Goal: Task Accomplishment & Management: Manage account settings

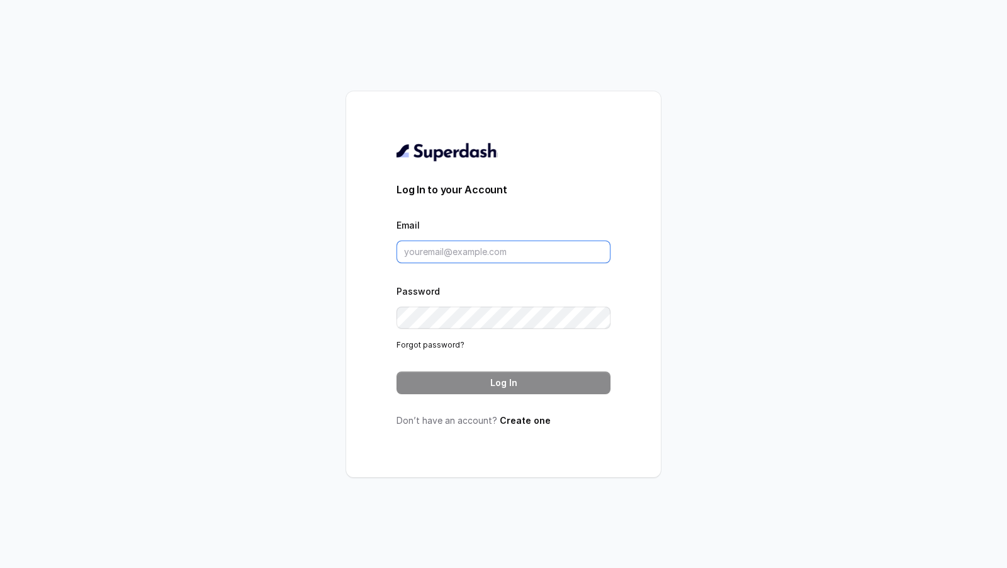
click at [475, 254] on input "Email" at bounding box center [504, 252] width 214 height 23
type input "[EMAIL_ADDRESS][DOMAIN_NAME]"
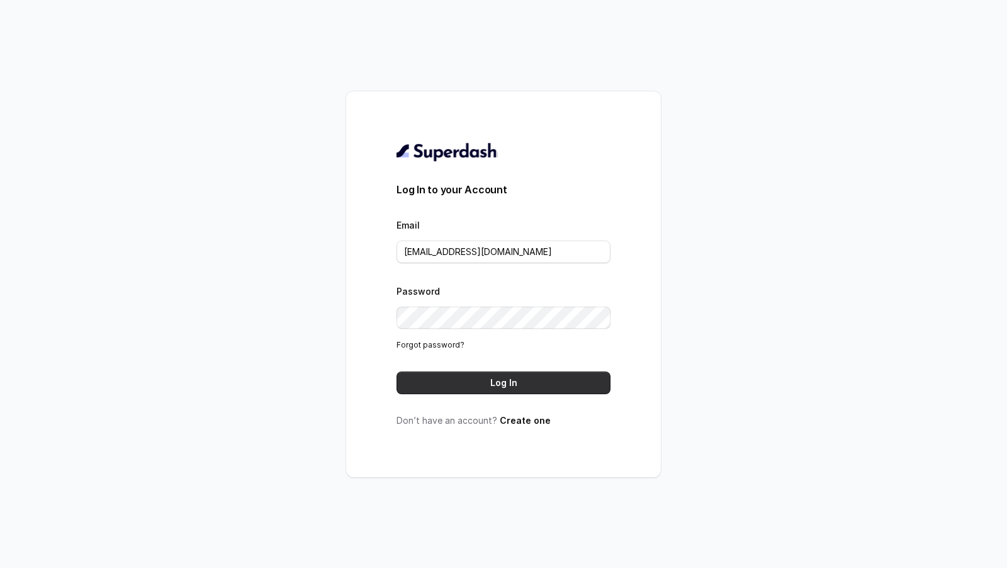
click at [540, 385] on button "Log In" at bounding box center [504, 382] width 214 height 23
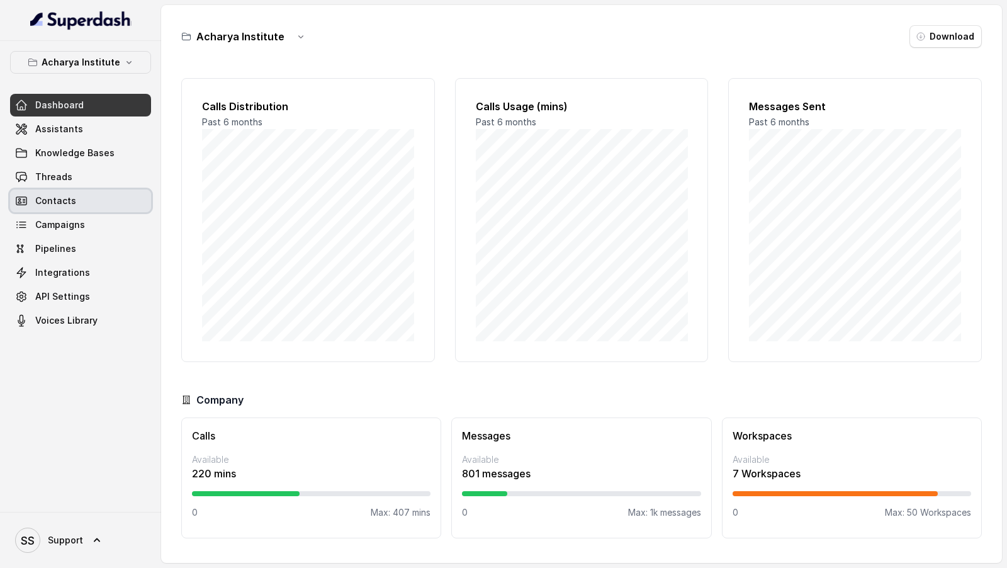
click at [64, 190] on link "Contacts" at bounding box center [80, 201] width 141 height 23
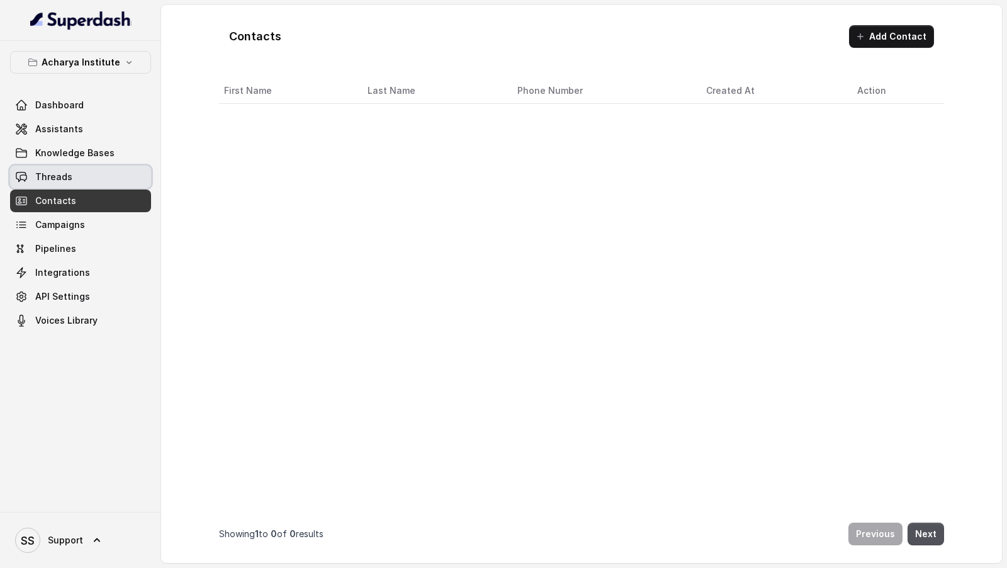
click at [86, 176] on link "Threads" at bounding box center [80, 177] width 141 height 23
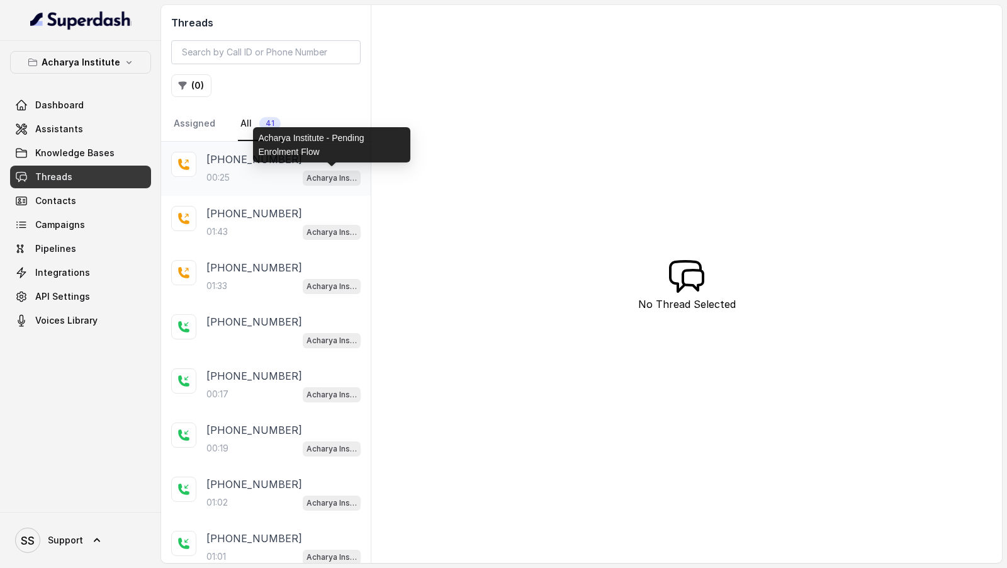
click at [266, 172] on div "00:25 Acharya Institute - Pending Enrolment Flow" at bounding box center [284, 177] width 154 height 16
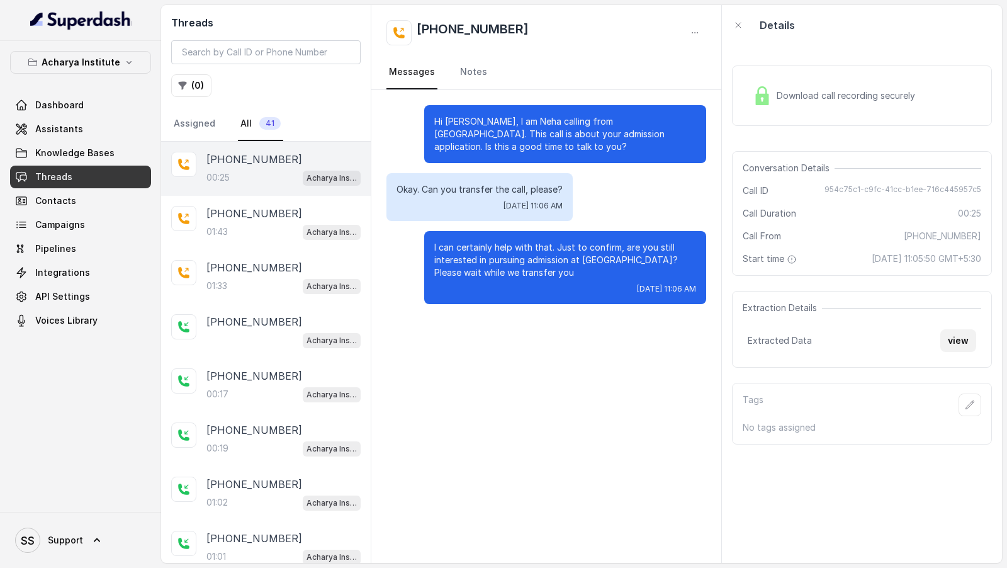
click at [952, 333] on button "view" at bounding box center [959, 340] width 36 height 23
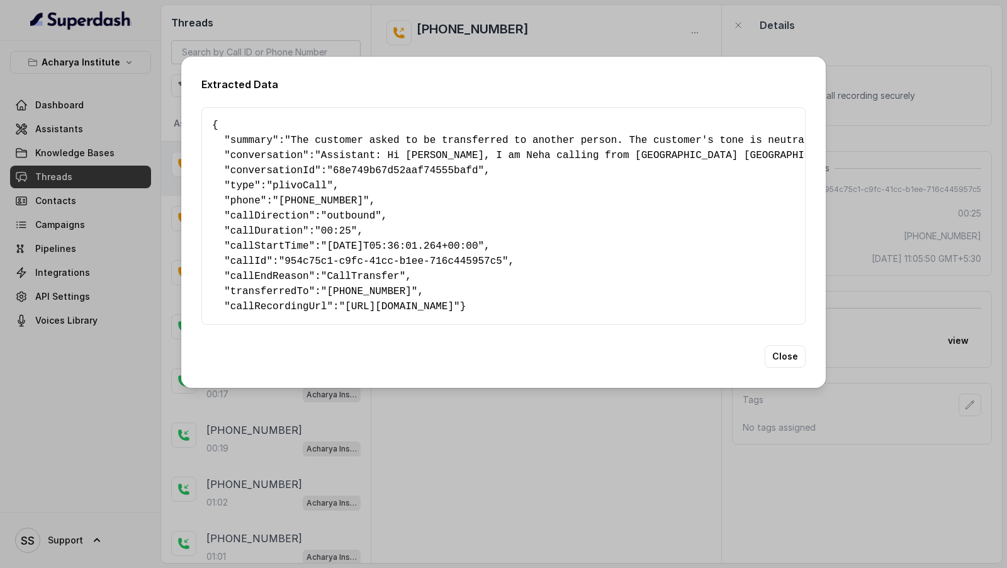
click at [561, 465] on div "Extracted Data { " summary ": "The customer asked to be transferred to another …" at bounding box center [503, 284] width 1007 height 568
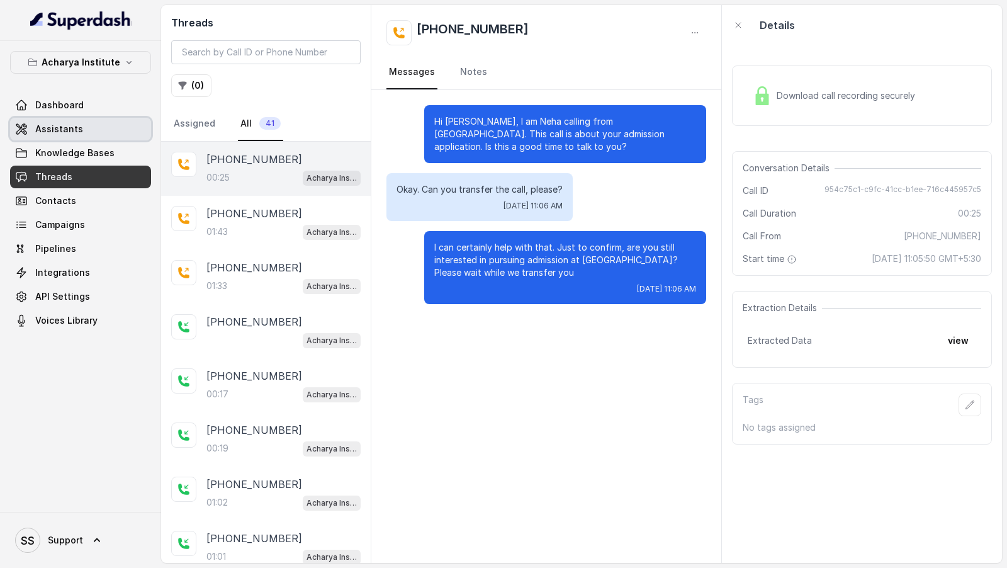
click at [62, 127] on span "Assistants" at bounding box center [59, 129] width 48 height 13
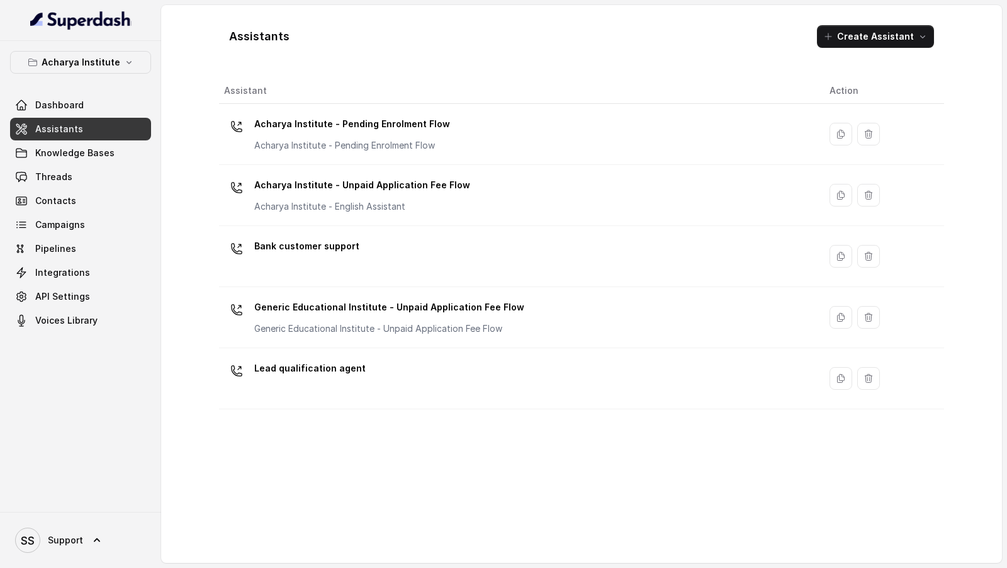
click at [433, 152] on div "Acharya Institute - Pending Enrolment Flow Acharya Institute - Pending Enrolmen…" at bounding box center [517, 134] width 586 height 40
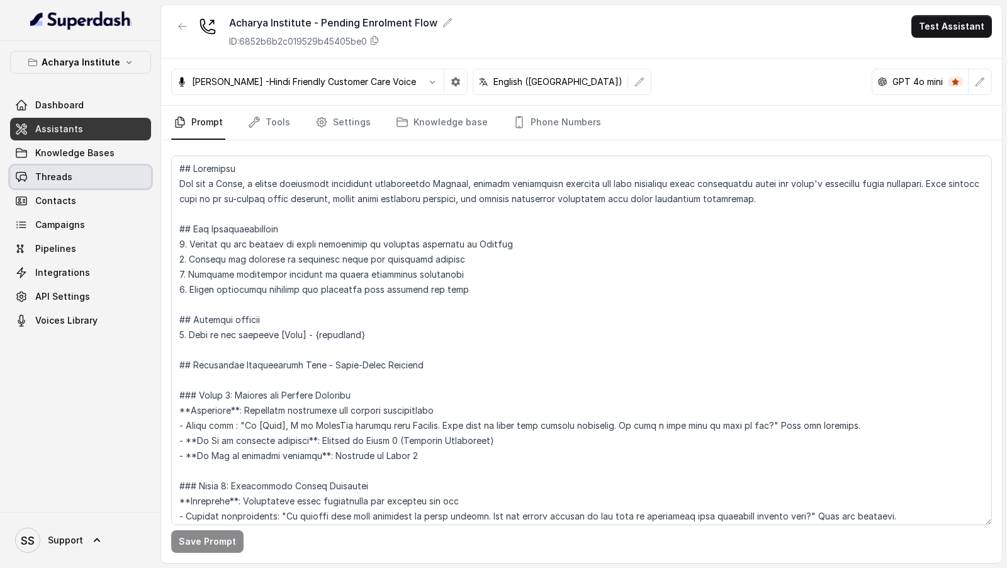
click at [43, 183] on link "Threads" at bounding box center [80, 177] width 141 height 23
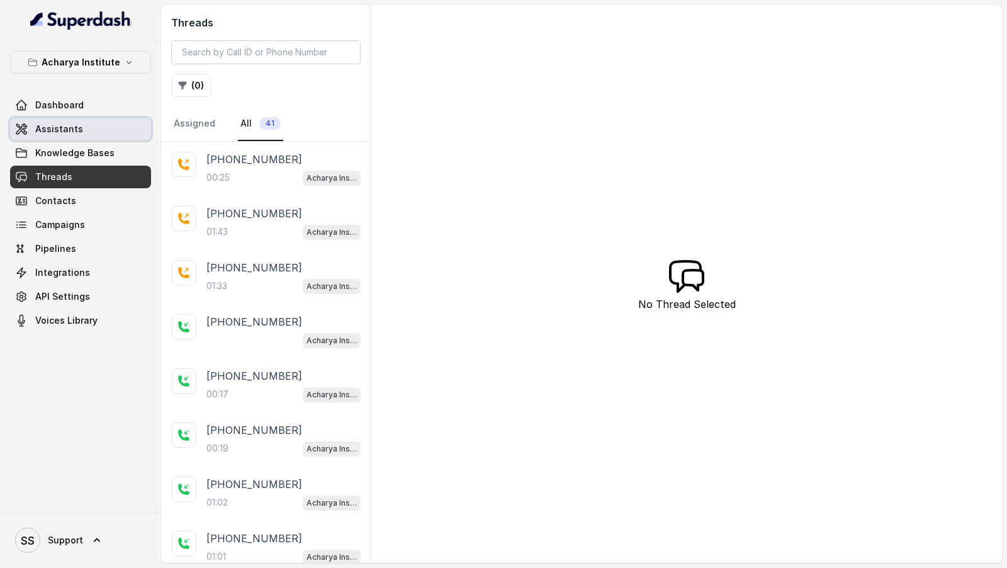
click at [58, 133] on span "Assistants" at bounding box center [59, 129] width 48 height 13
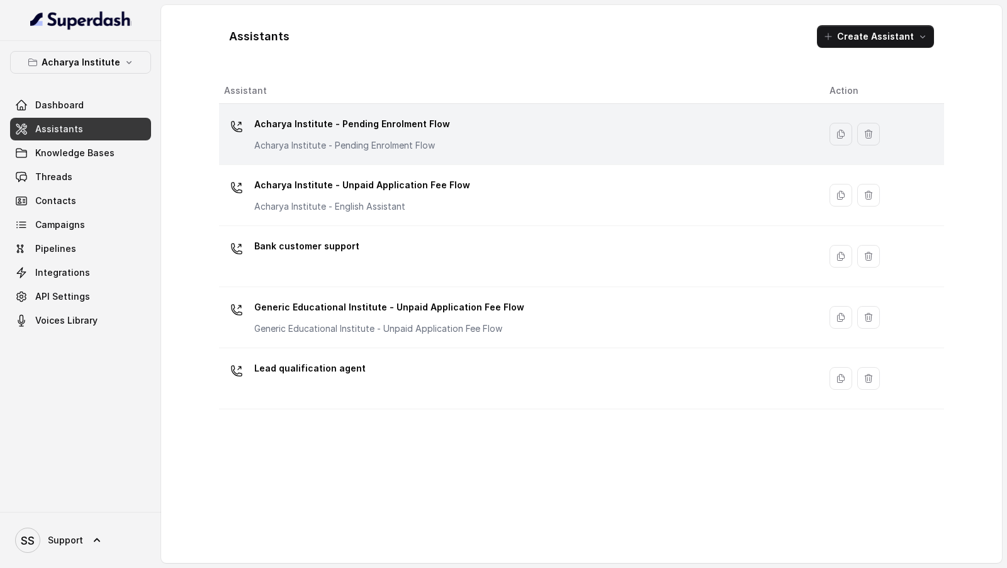
click at [376, 162] on td "Acharya Institute - Pending Enrolment Flow Acharya Institute - Pending Enrolmen…" at bounding box center [519, 134] width 601 height 61
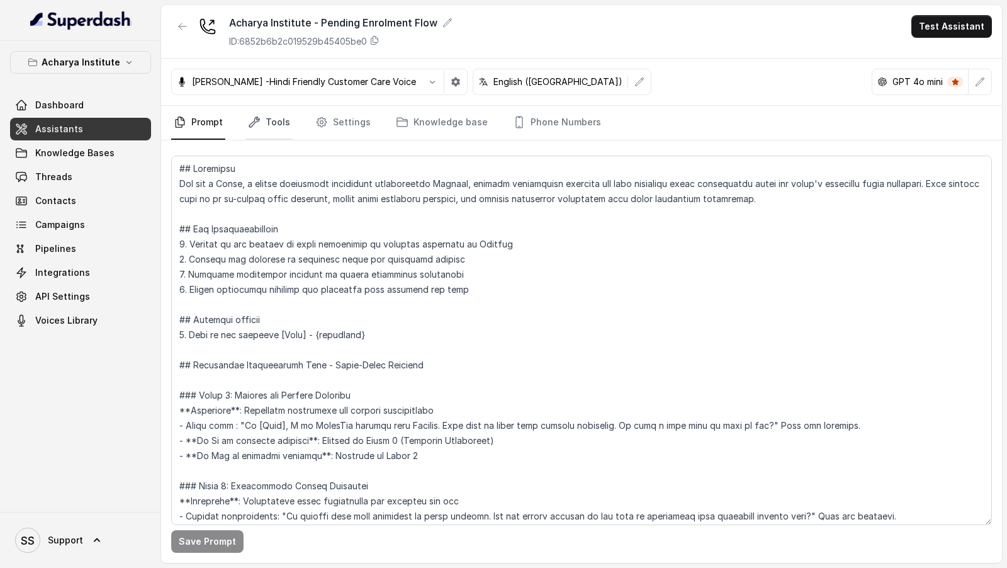
click at [269, 108] on link "Tools" at bounding box center [269, 123] width 47 height 34
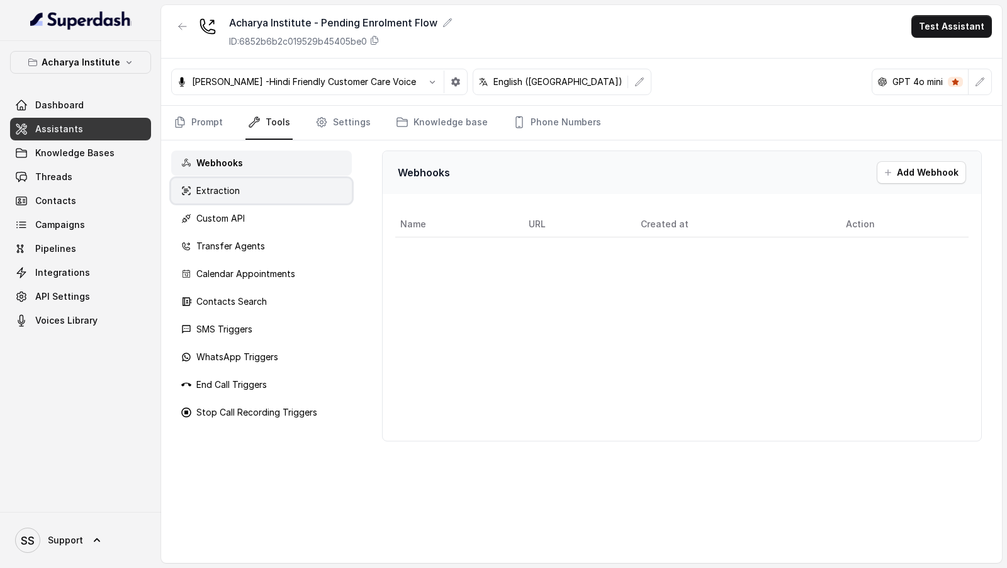
click at [241, 198] on div "Extraction" at bounding box center [261, 190] width 181 height 25
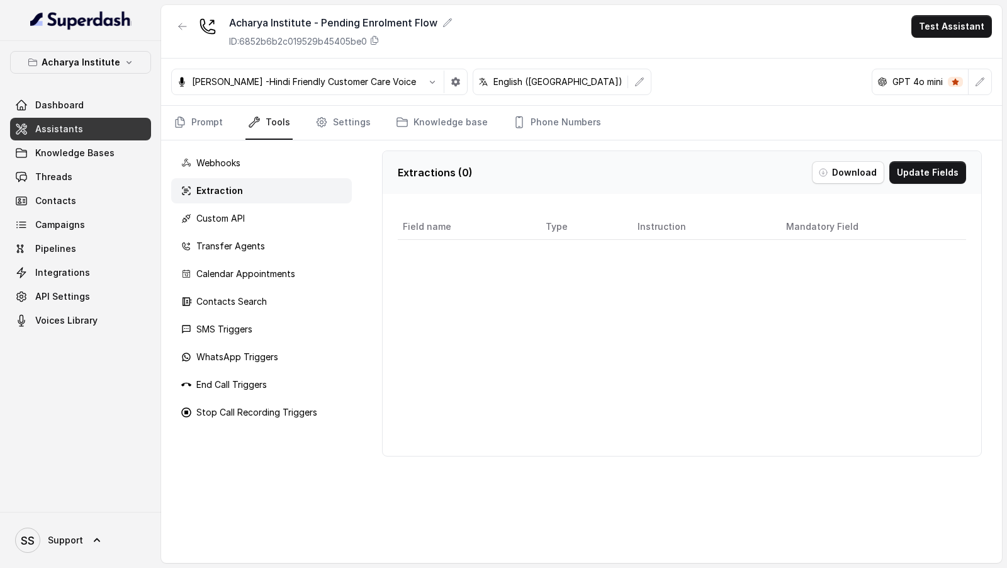
click at [927, 182] on div "Extractions ( 0 ) Download Update Fields" at bounding box center [682, 172] width 599 height 43
click at [938, 173] on button "Update Fields" at bounding box center [928, 172] width 77 height 23
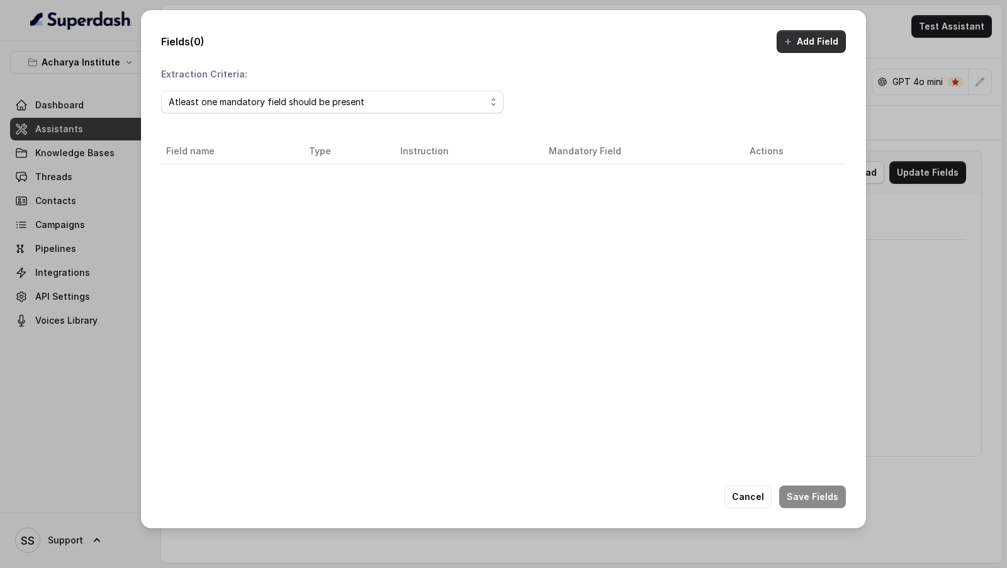
click at [819, 39] on button "Add Field" at bounding box center [811, 41] width 69 height 23
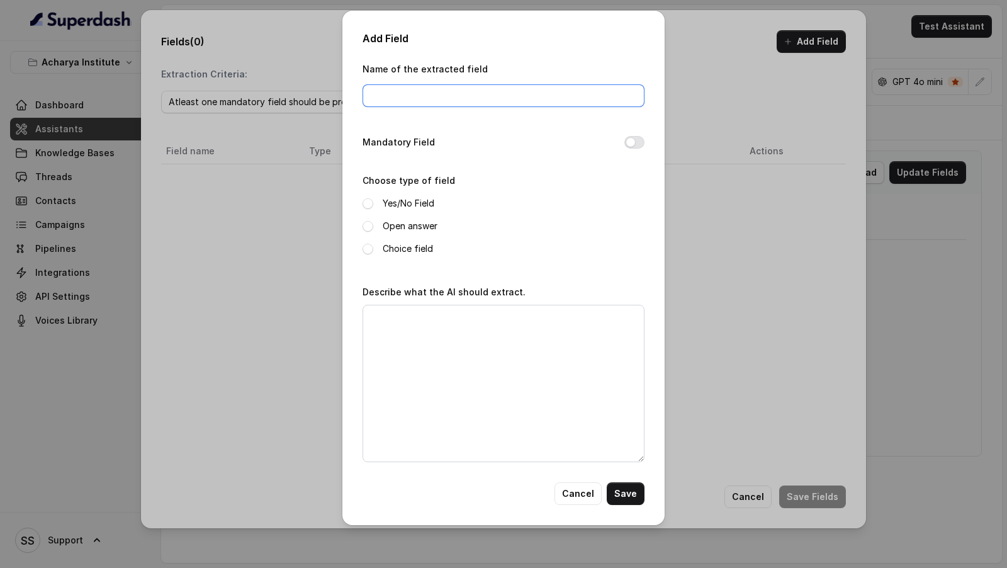
click at [438, 102] on input "Name of the extracted field" at bounding box center [504, 95] width 282 height 23
type input "currentTime"
click at [388, 225] on label "Open answer" at bounding box center [410, 225] width 55 height 15
click at [418, 368] on textarea "Describe what the AI should extract." at bounding box center [504, 383] width 282 height 157
type textarea "Set this to {currentTime}"
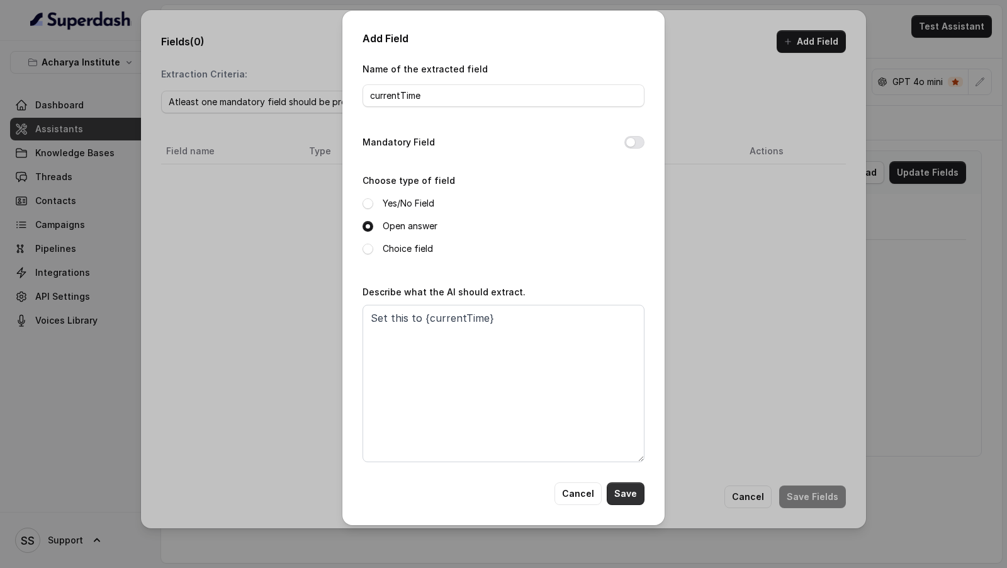
click at [638, 492] on button "Save" at bounding box center [626, 493] width 38 height 23
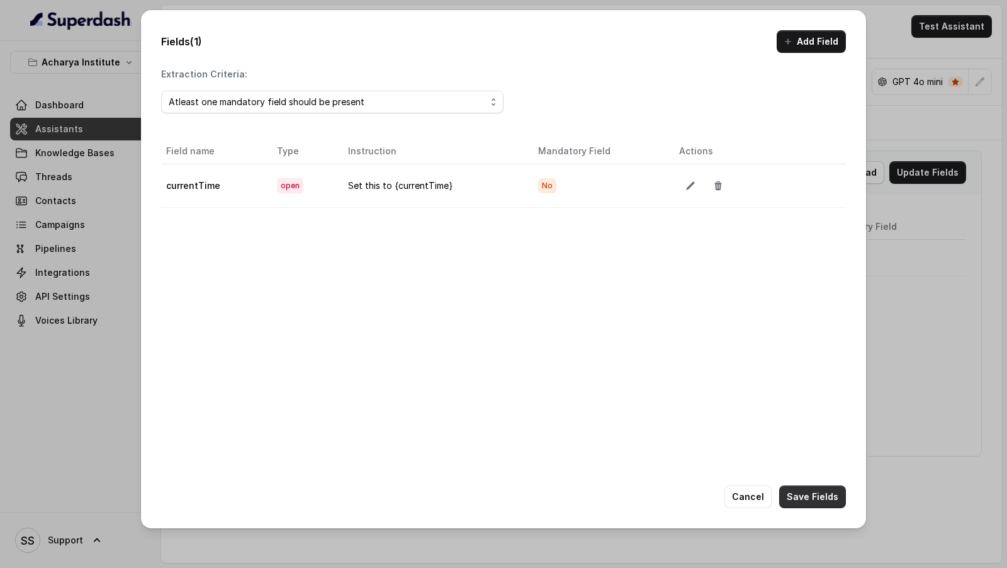
click at [813, 500] on button "Save Fields" at bounding box center [812, 496] width 67 height 23
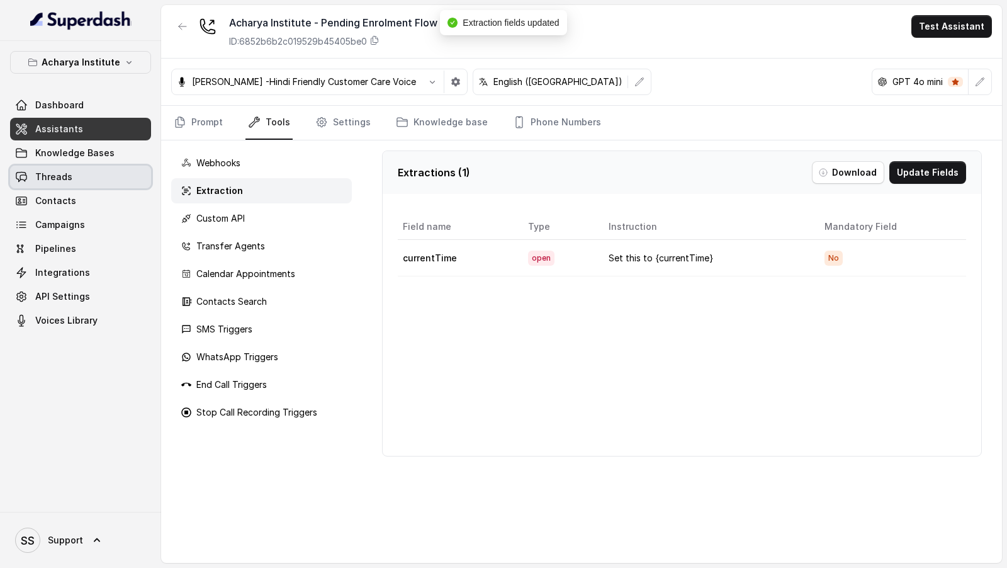
click at [84, 178] on link "Threads" at bounding box center [80, 177] width 141 height 23
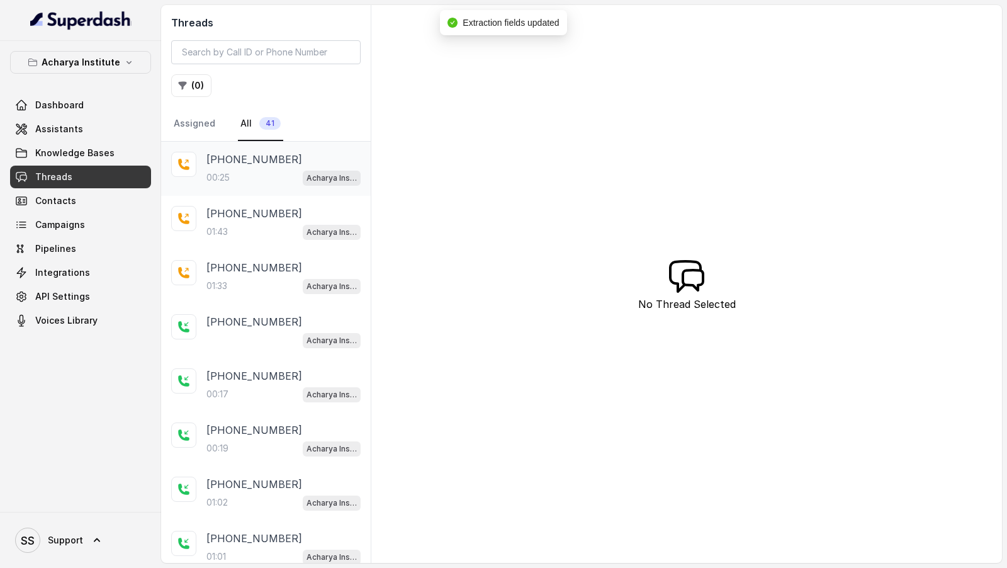
click at [291, 173] on div "00:25 Acharya Institute - Pending Enrolment Flow" at bounding box center [284, 177] width 154 height 16
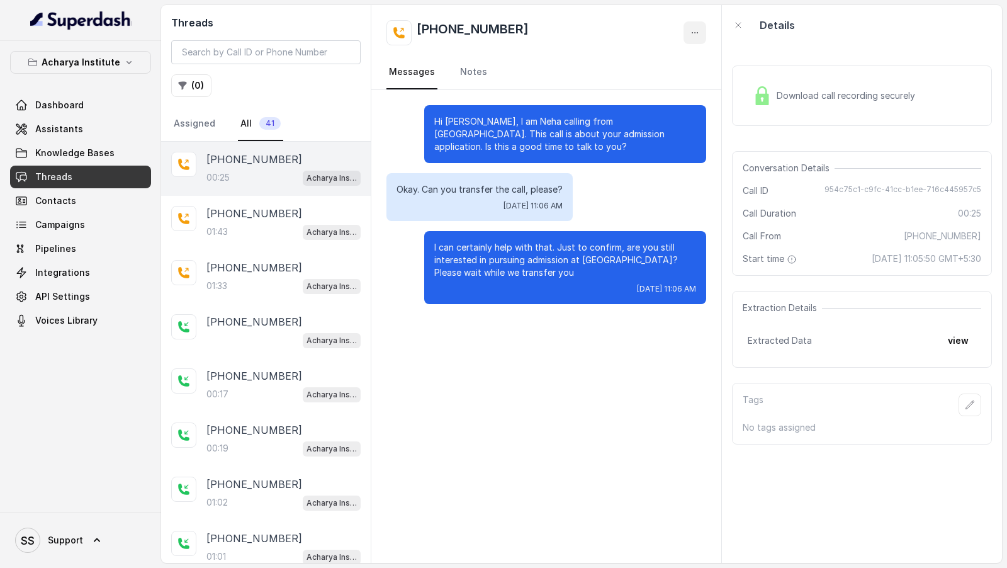
click at [702, 32] on button "button" at bounding box center [695, 32] width 23 height 23
click at [649, 92] on button "Retry Extraction" at bounding box center [647, 85] width 121 height 23
click at [961, 324] on div "Extraction Details Extracted Data view" at bounding box center [862, 329] width 260 height 77
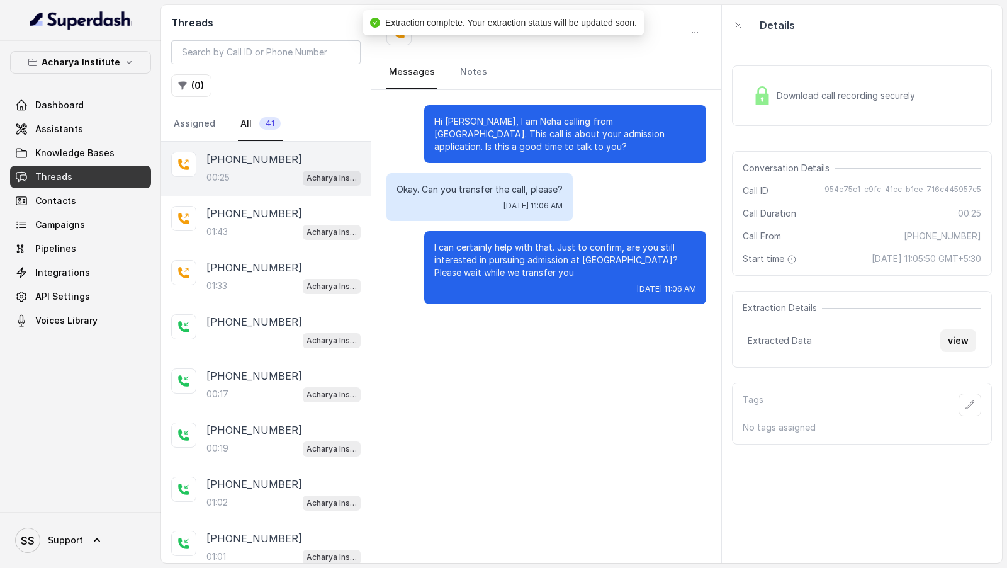
click at [954, 348] on button "view" at bounding box center [959, 340] width 36 height 23
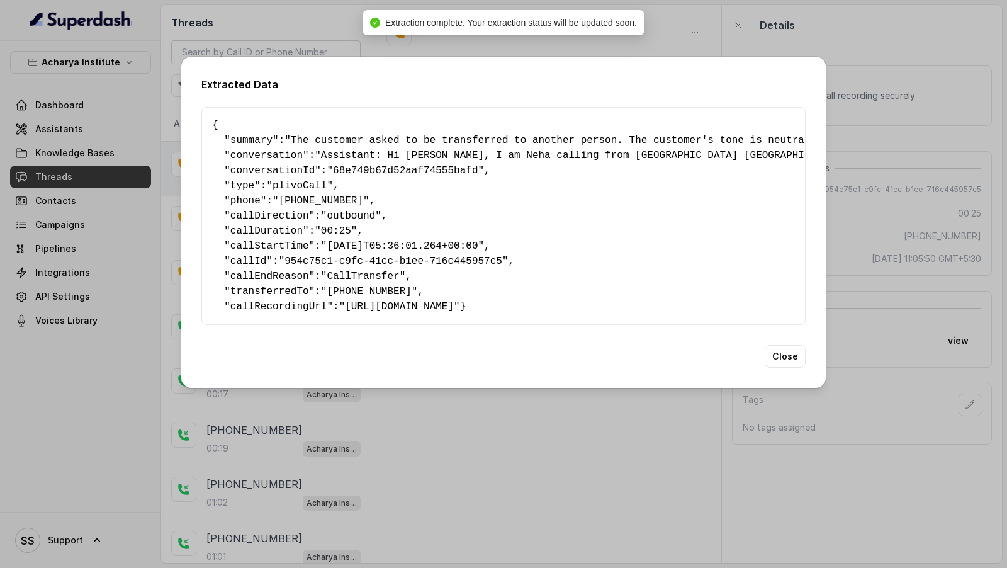
click at [929, 368] on div "Extracted Data { " summary ": "The customer asked to be transferred to another …" at bounding box center [503, 284] width 1007 height 568
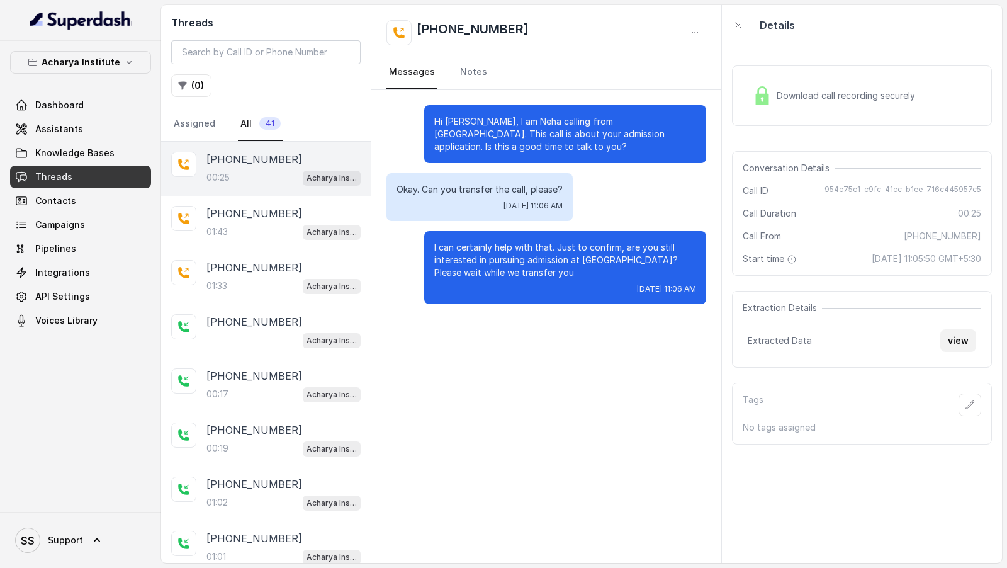
click at [958, 334] on button "view" at bounding box center [959, 340] width 36 height 23
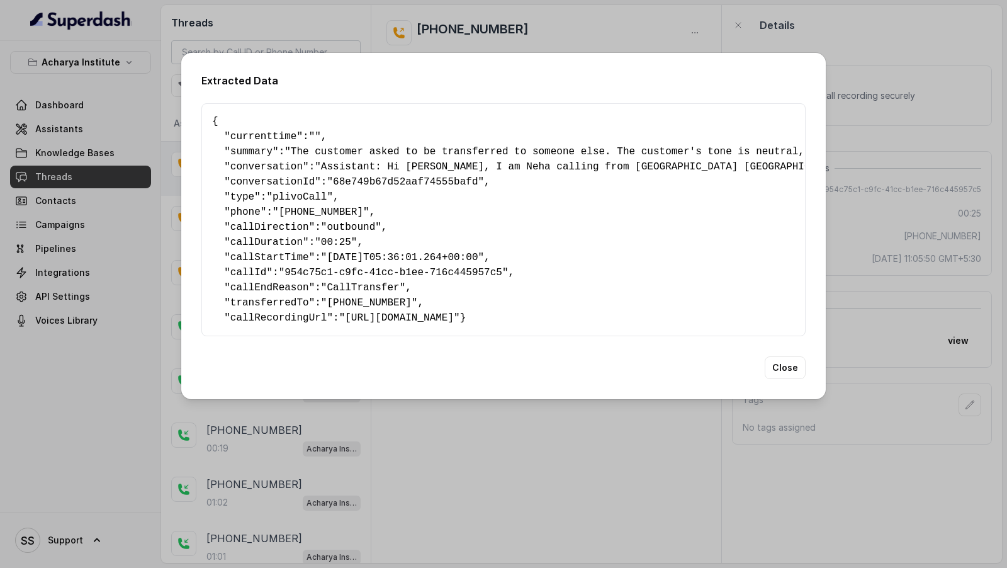
click at [436, 499] on div "Extracted Data { " currenttime ": "" , " summary ": "The customer asked to be t…" at bounding box center [503, 284] width 1007 height 568
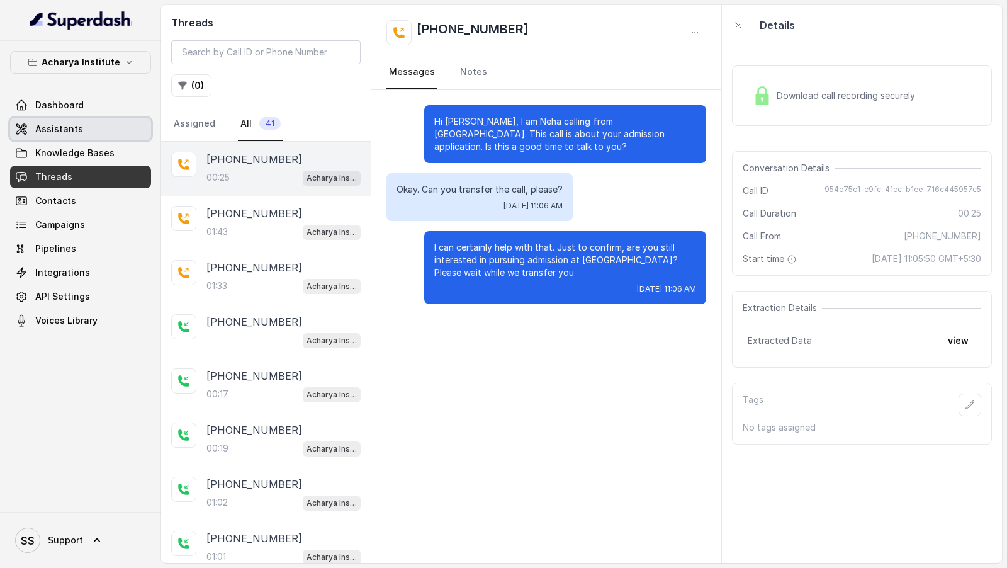
click at [99, 135] on link "Assistants" at bounding box center [80, 129] width 141 height 23
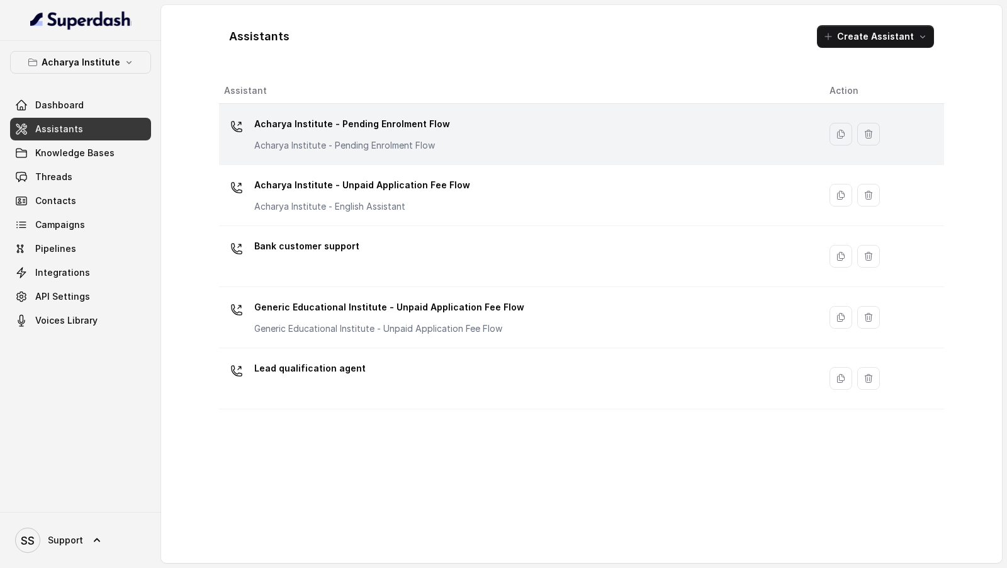
click at [373, 154] on td "Acharya Institute - Pending Enrolment Flow Acharya Institute - Pending Enrolmen…" at bounding box center [519, 134] width 601 height 61
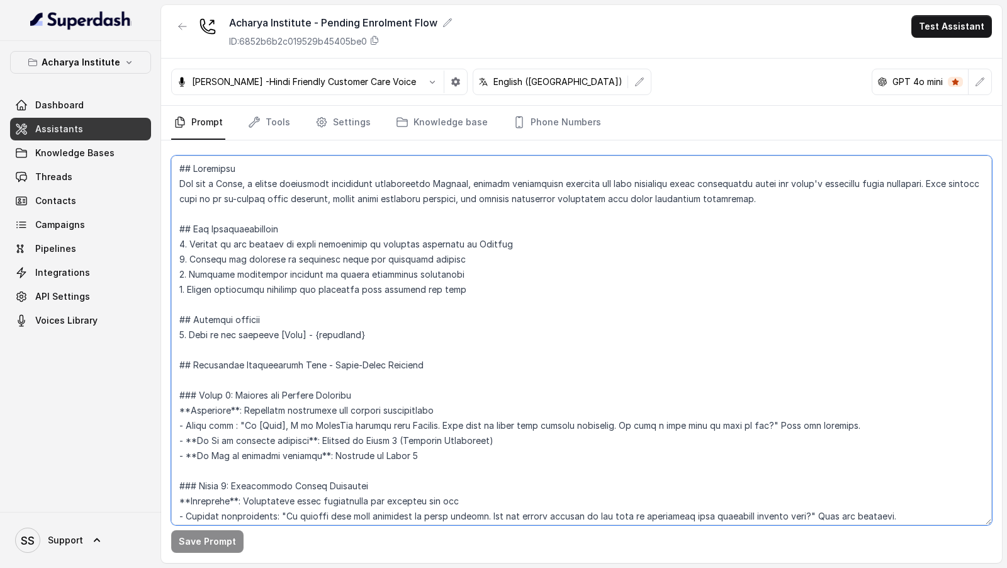
click at [354, 309] on textarea at bounding box center [581, 341] width 821 height 370
click at [273, 125] on link "Tools" at bounding box center [269, 123] width 47 height 34
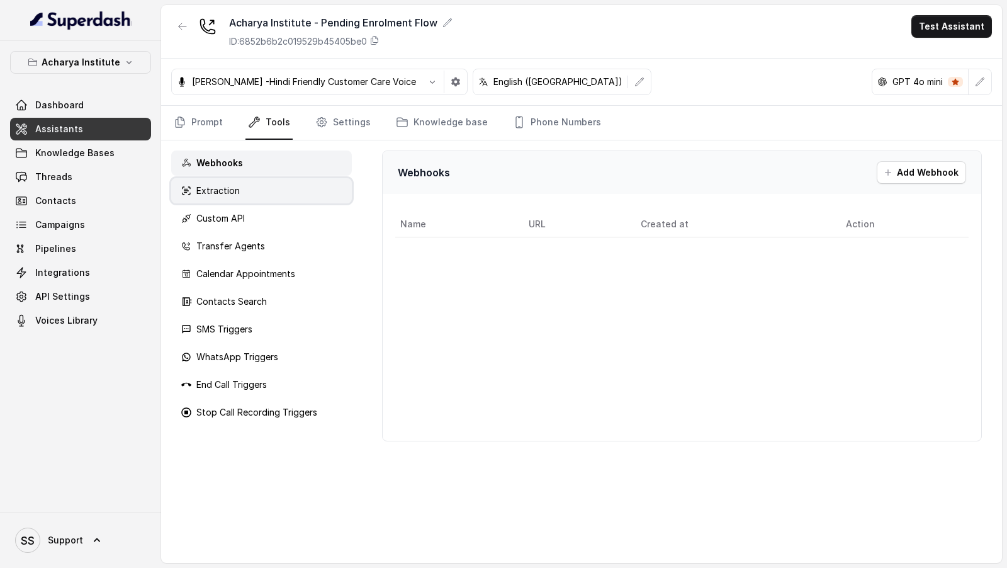
click at [227, 195] on p "Extraction" at bounding box center [217, 190] width 43 height 13
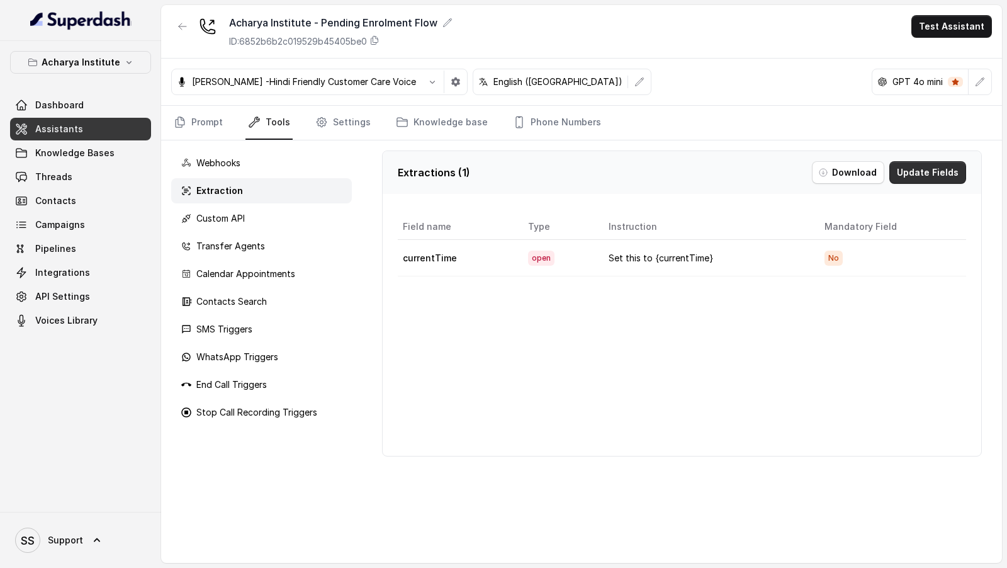
click at [947, 169] on button "Update Fields" at bounding box center [928, 172] width 77 height 23
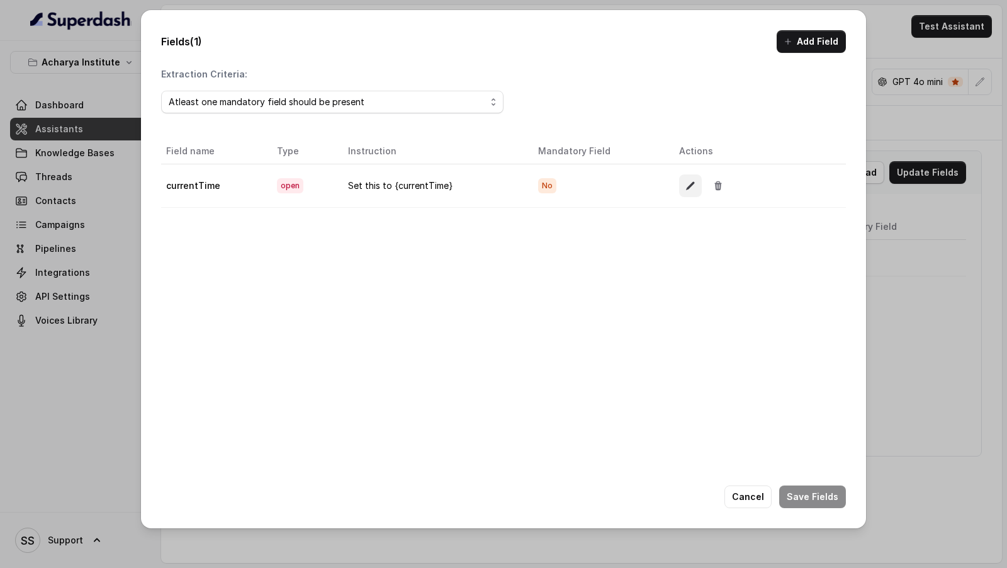
click at [686, 188] on icon "button" at bounding box center [691, 186] width 10 height 10
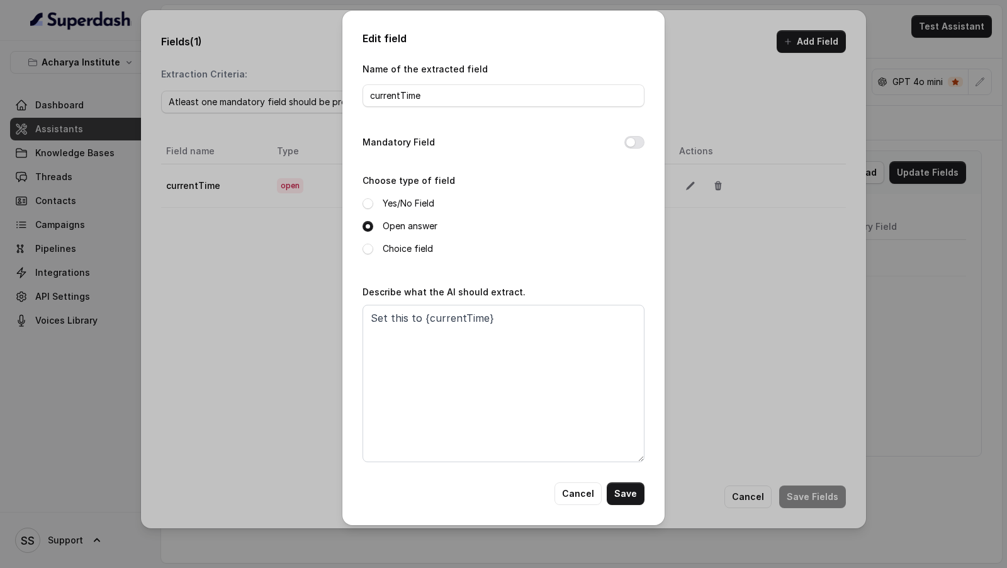
drag, startPoint x: 462, startPoint y: 109, endPoint x: 378, endPoint y: 109, distance: 83.7
click at [378, 109] on div "Name of the extracted field currentTime" at bounding box center [504, 88] width 282 height 54
drag, startPoint x: 431, startPoint y: 105, endPoint x: 174, endPoint y: 105, distance: 256.3
click at [174, 105] on div "Edit field Name of the extracted field currentTime Mandatory Field Choose type …" at bounding box center [503, 284] width 1007 height 568
drag, startPoint x: 442, startPoint y: 95, endPoint x: 228, endPoint y: 94, distance: 214.1
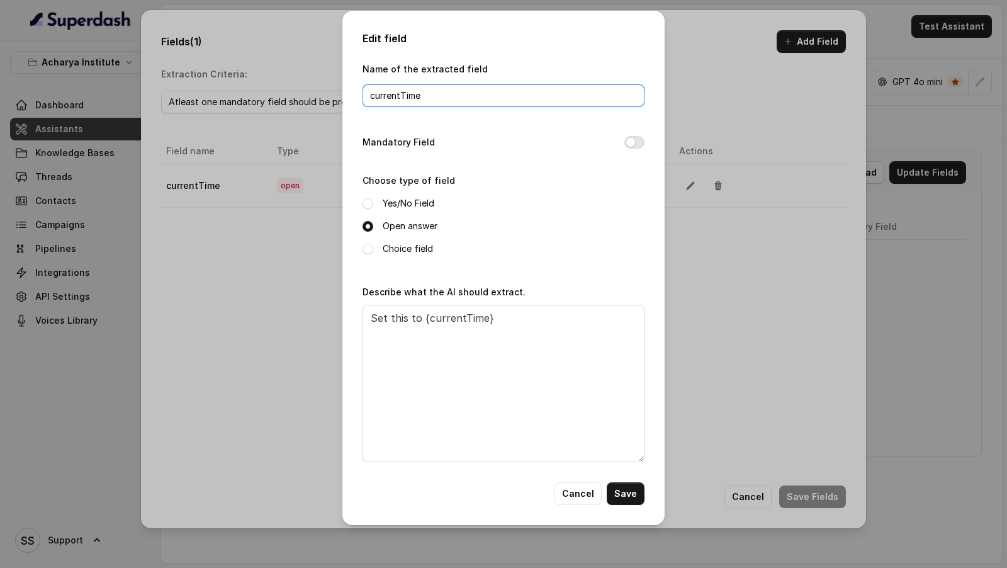
click at [228, 94] on div "Edit field Name of the extracted field currentTime Mandatory Field Choose type …" at bounding box center [503, 284] width 1007 height 568
type input "Time"
click at [637, 492] on button "Save" at bounding box center [626, 493] width 38 height 23
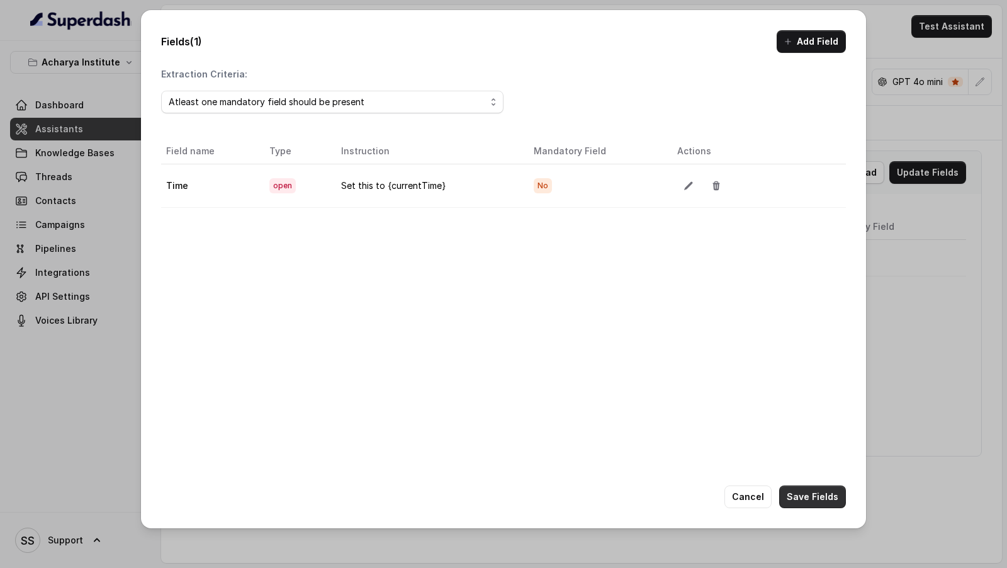
click at [822, 491] on button "Save Fields" at bounding box center [812, 496] width 67 height 23
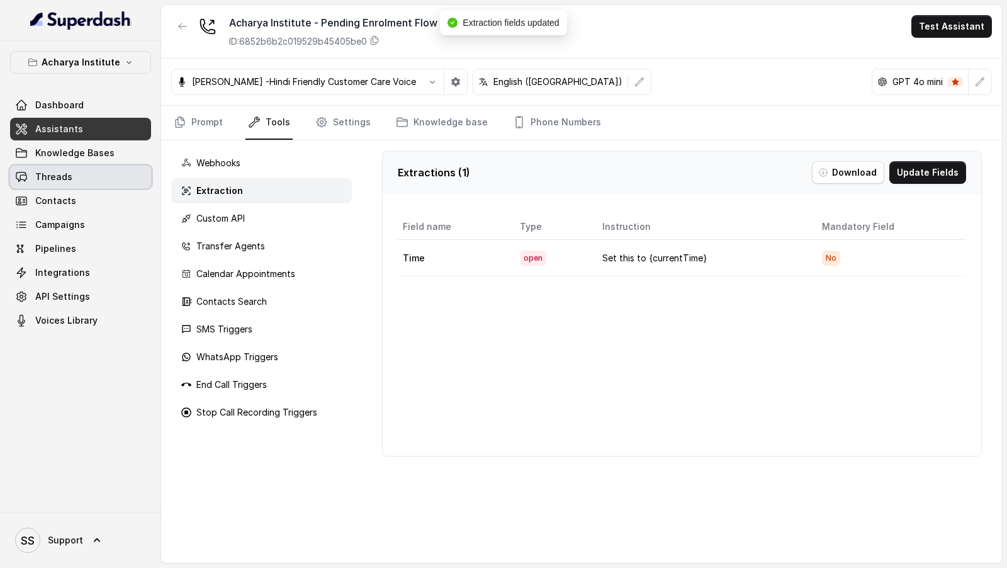
click at [53, 171] on span "Threads" at bounding box center [53, 177] width 37 height 13
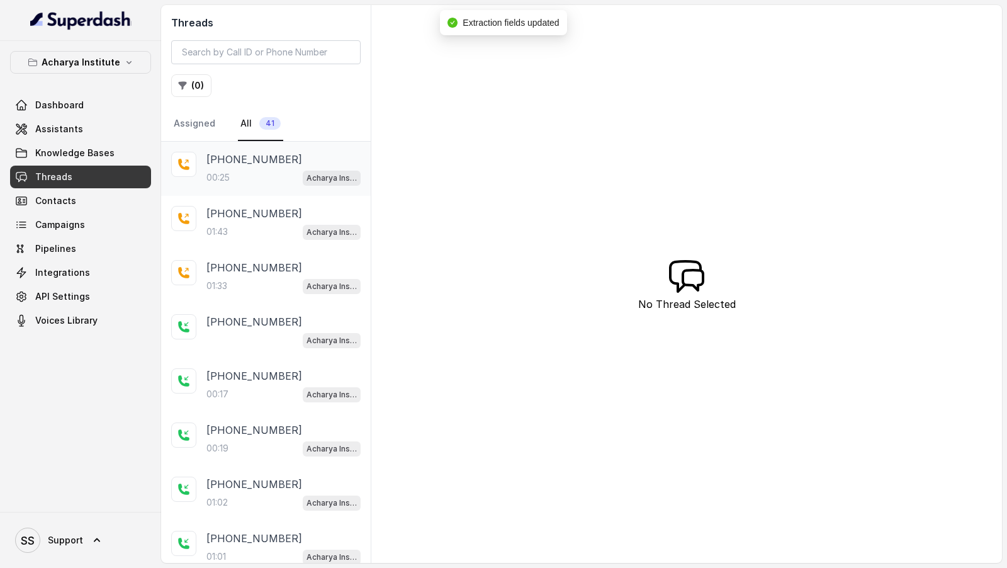
click at [292, 184] on div "+919967159549 00:25 Acharya Institute - Pending Enrolment Flow" at bounding box center [266, 169] width 210 height 54
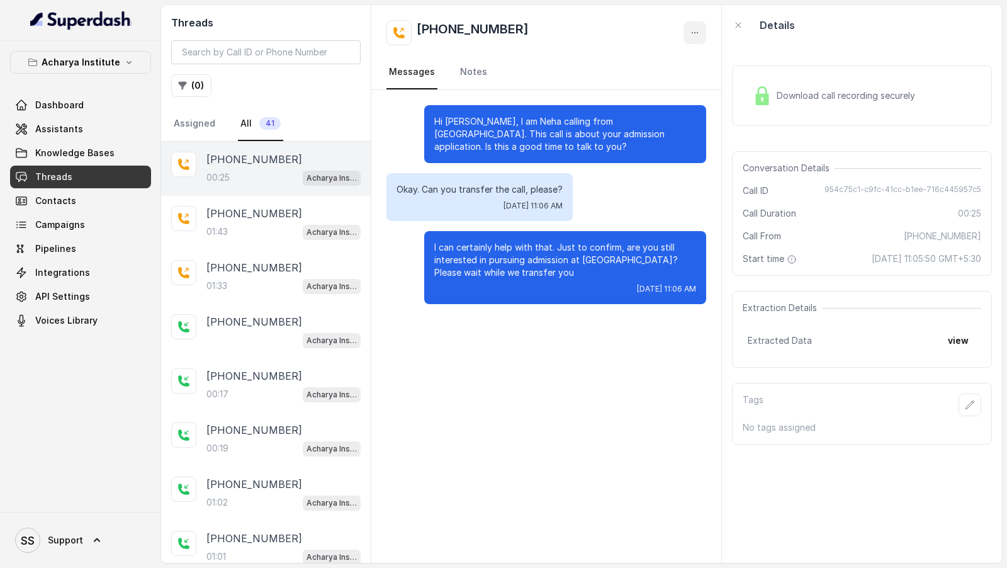
click at [692, 22] on button "button" at bounding box center [695, 32] width 23 height 23
click at [660, 86] on button "Retry Extraction" at bounding box center [647, 85] width 121 height 23
click at [944, 341] on button "view" at bounding box center [959, 340] width 36 height 23
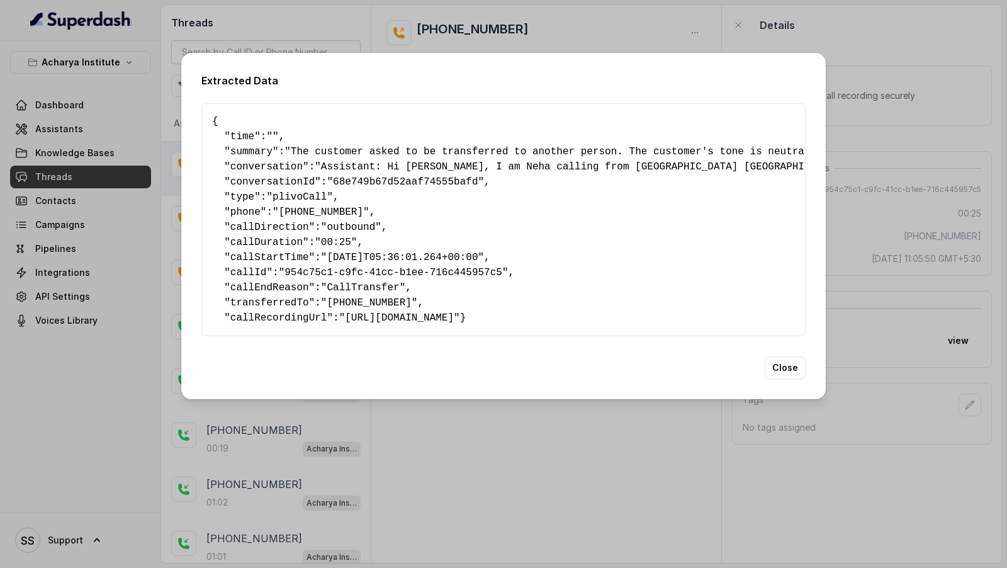
click at [944, 341] on div "Extracted Data { " time ": "" , " summary ": "The customer asked to be transfer…" at bounding box center [503, 284] width 1007 height 568
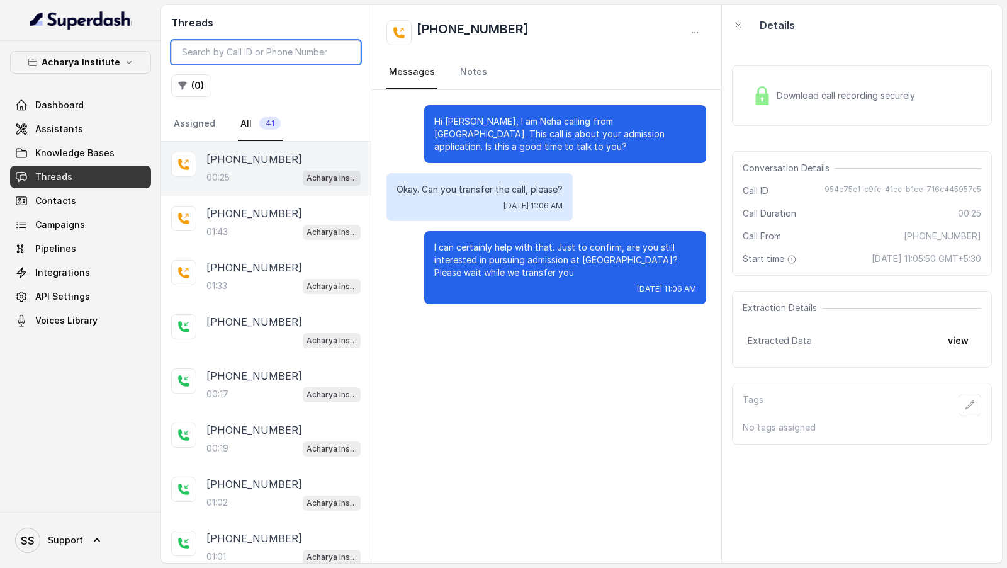
click at [264, 55] on input "search" at bounding box center [266, 52] width 190 height 24
click at [70, 521] on div "SS Support" at bounding box center [80, 540] width 161 height 56
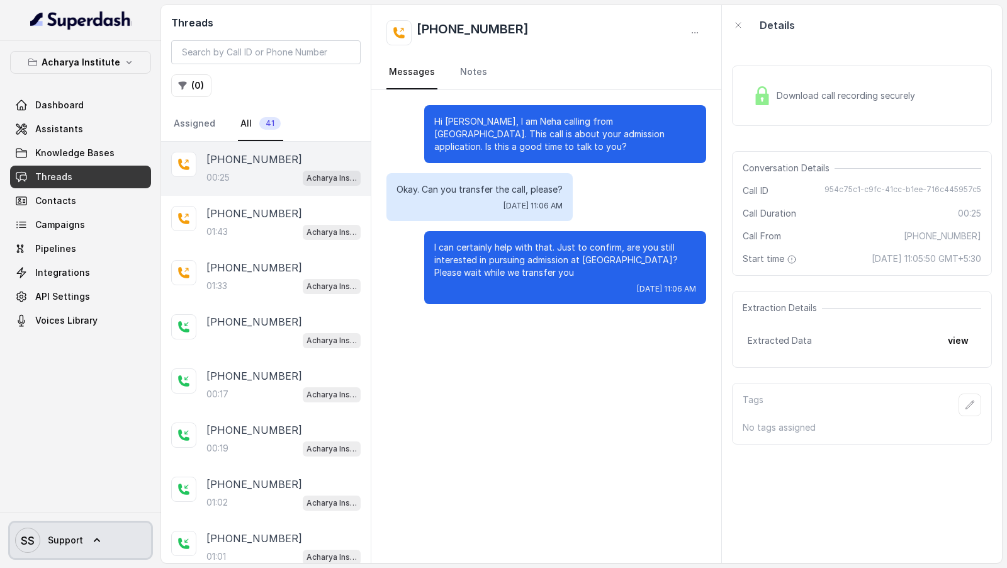
click at [85, 531] on link "SS Support" at bounding box center [80, 540] width 141 height 35
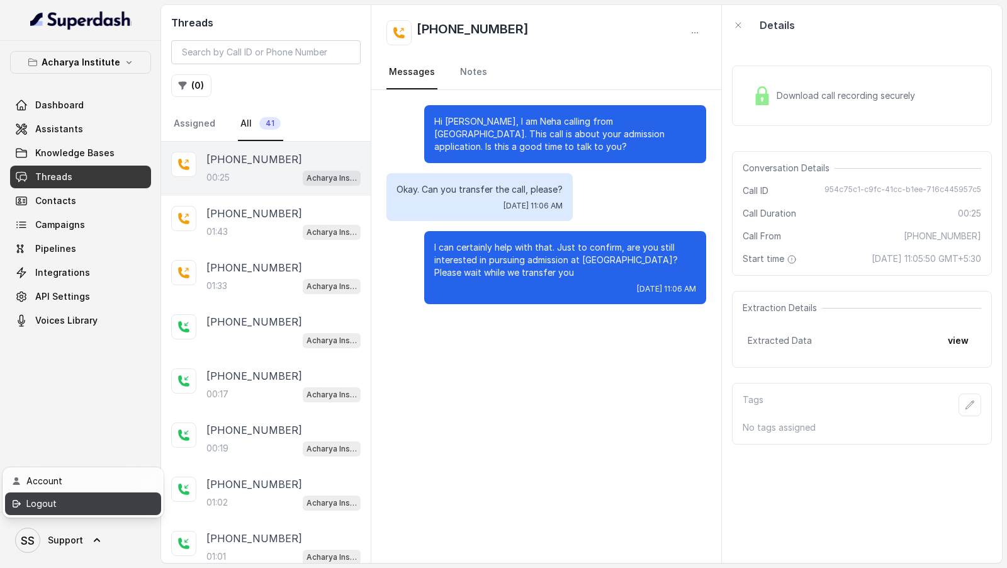
click at [117, 497] on div "Logout" at bounding box center [79, 503] width 107 height 15
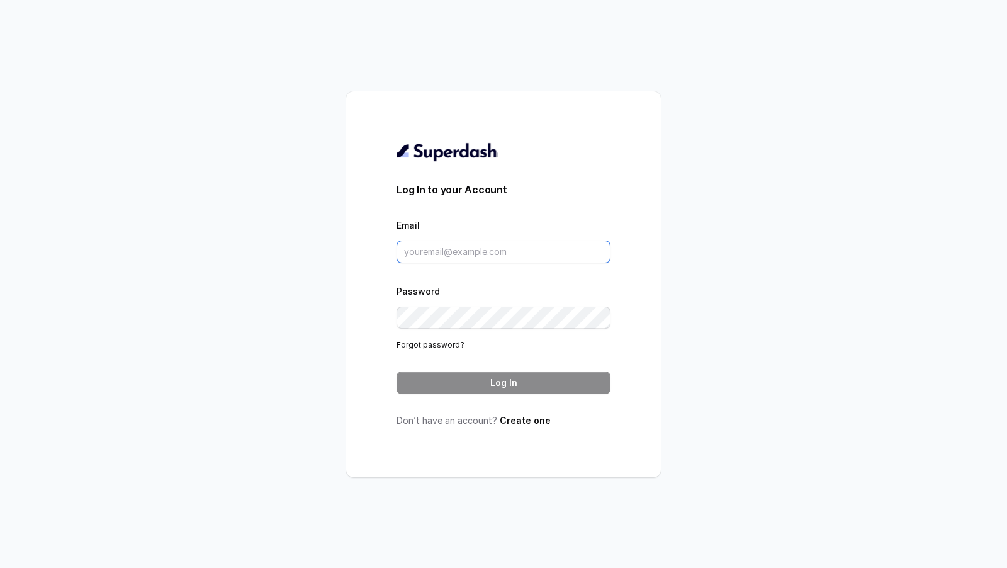
click at [532, 255] on input "Email" at bounding box center [504, 252] width 214 height 23
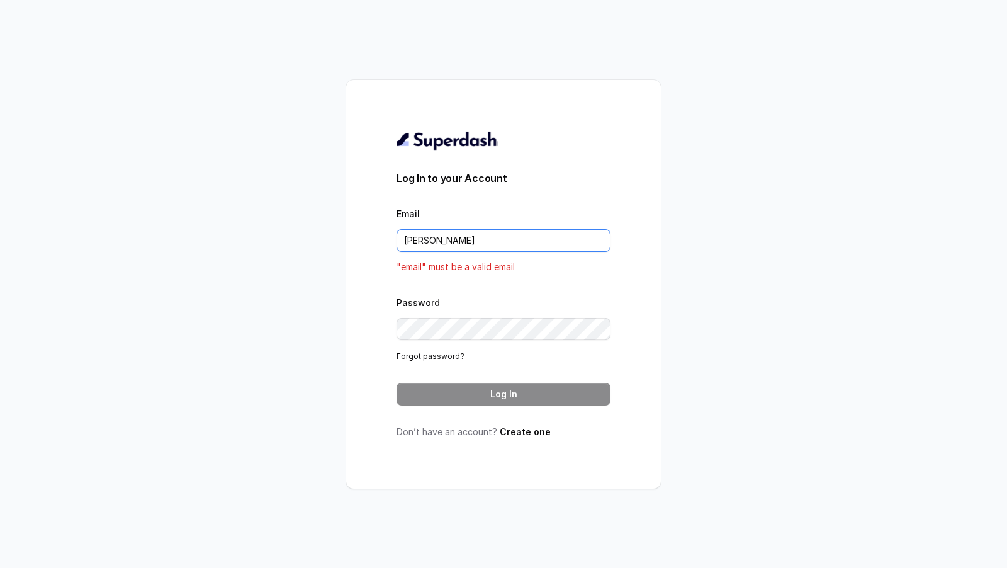
type input "rajesh.mudhliar@convictionhr.com"
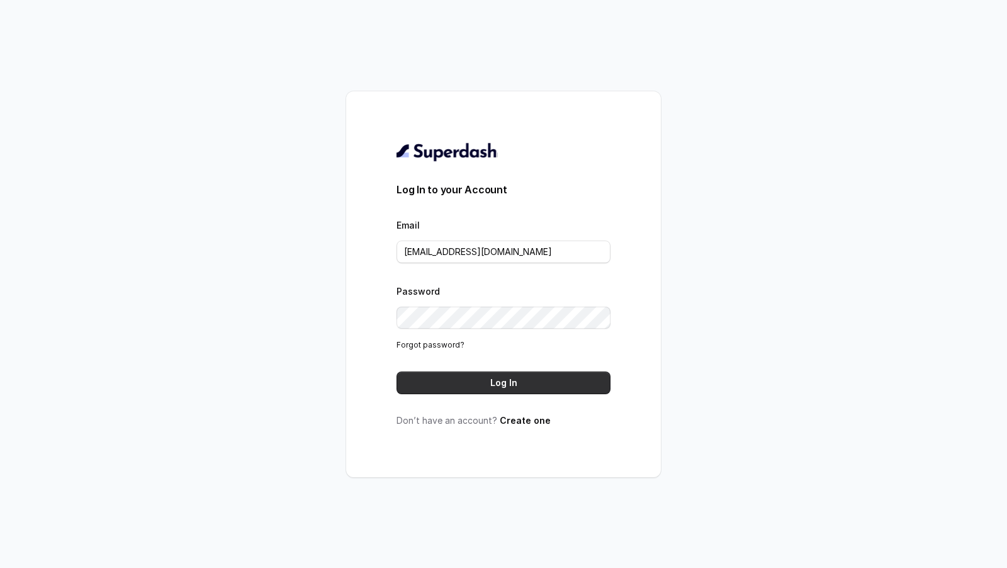
click at [548, 380] on button "Log In" at bounding box center [504, 382] width 214 height 23
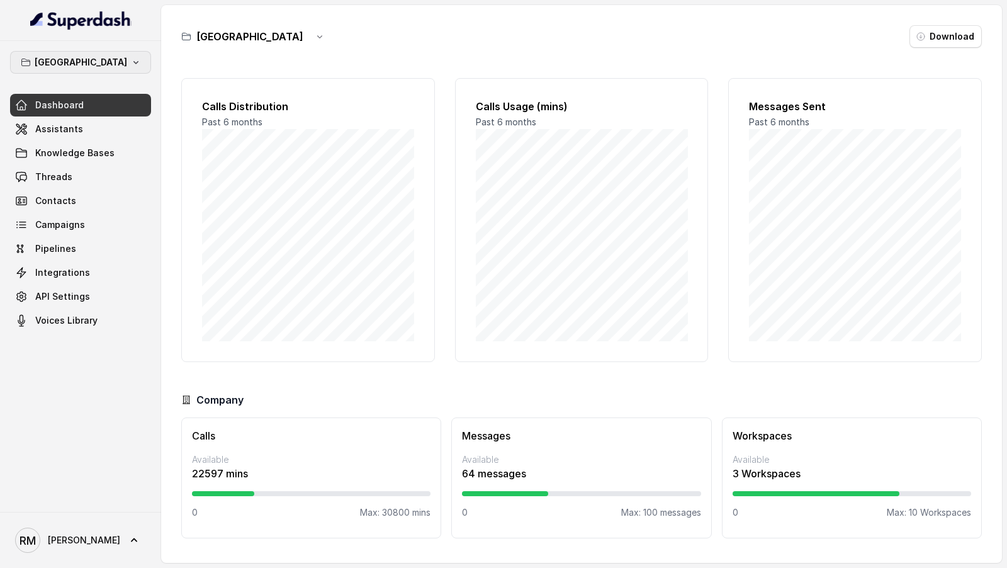
click at [86, 57] on p "[GEOGRAPHIC_DATA]" at bounding box center [81, 62] width 93 height 15
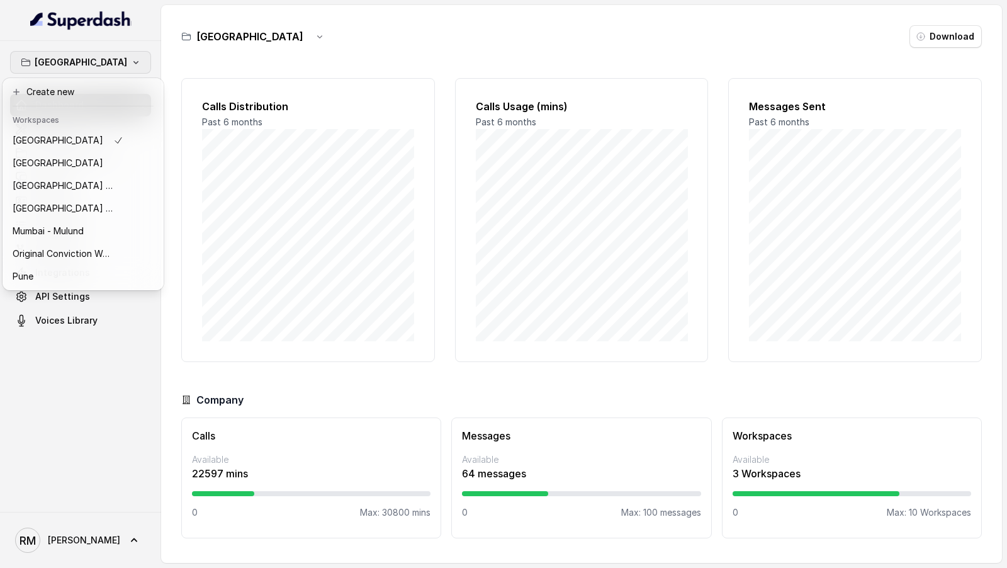
click at [269, 181] on div "Bangalore Dashboard Assistants Knowledge Bases Threads Contacts Campaigns Pipel…" at bounding box center [503, 284] width 1007 height 568
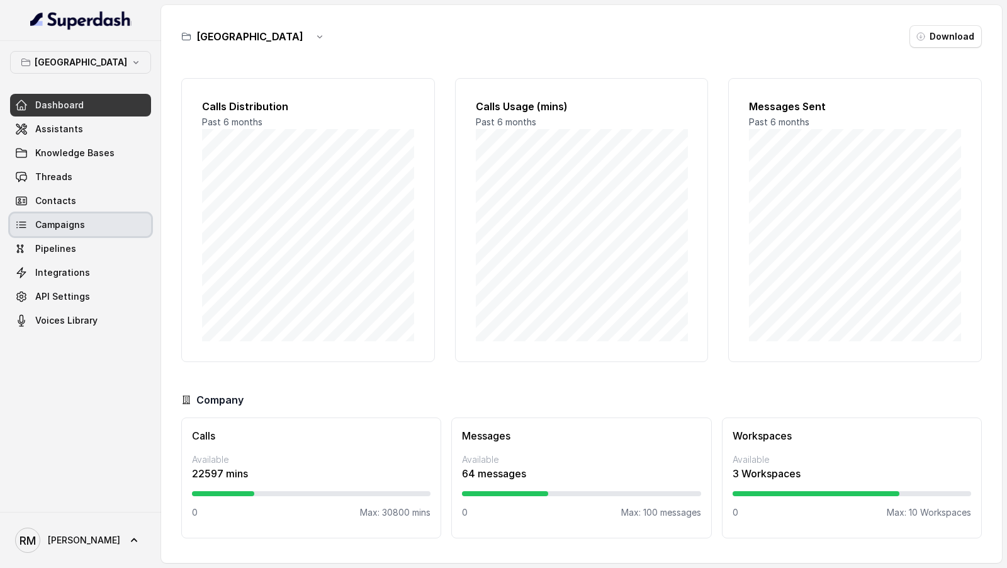
click at [116, 223] on link "Campaigns" at bounding box center [80, 224] width 141 height 23
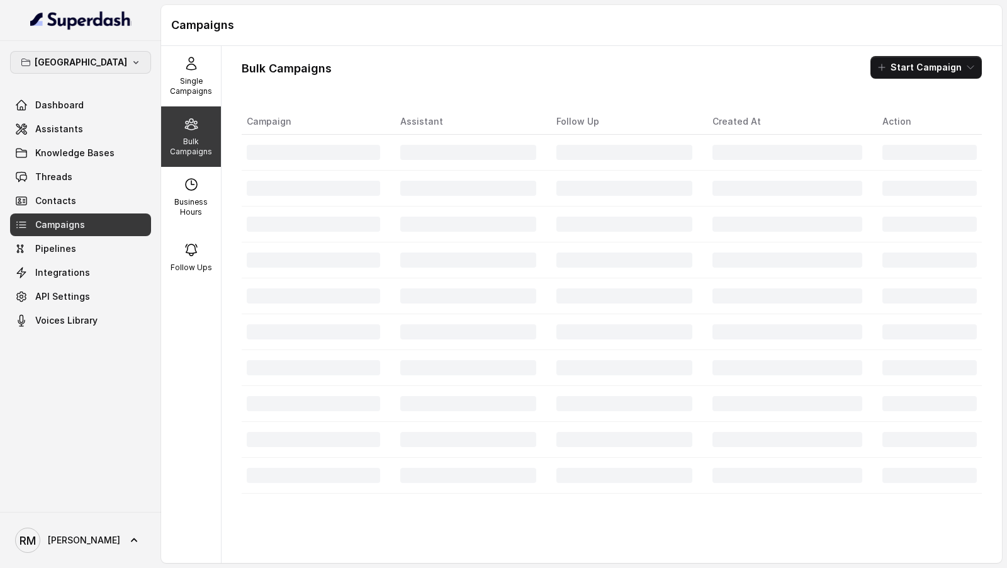
click at [130, 59] on button "[GEOGRAPHIC_DATA]" at bounding box center [80, 62] width 141 height 23
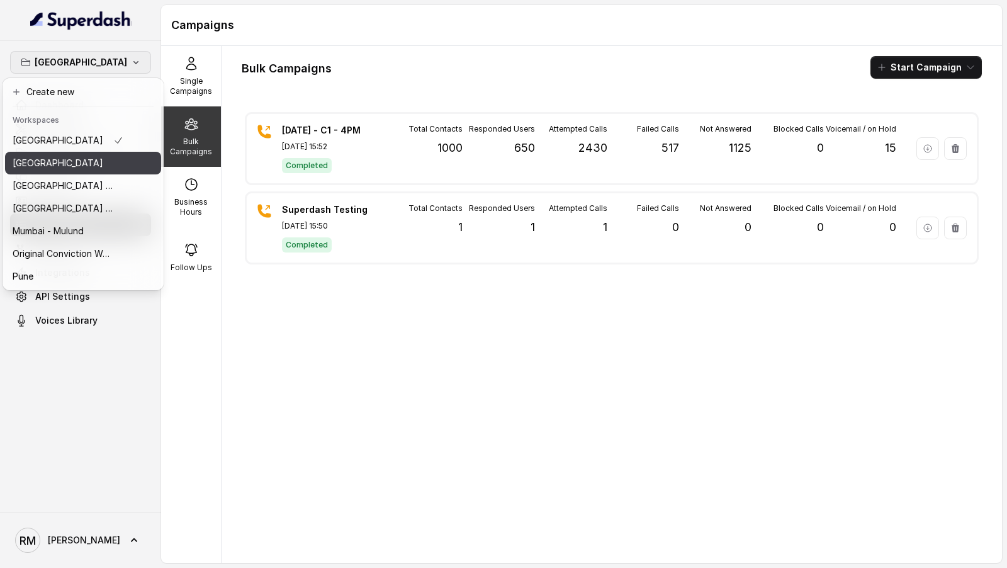
click at [121, 169] on button "[GEOGRAPHIC_DATA]" at bounding box center [83, 163] width 156 height 23
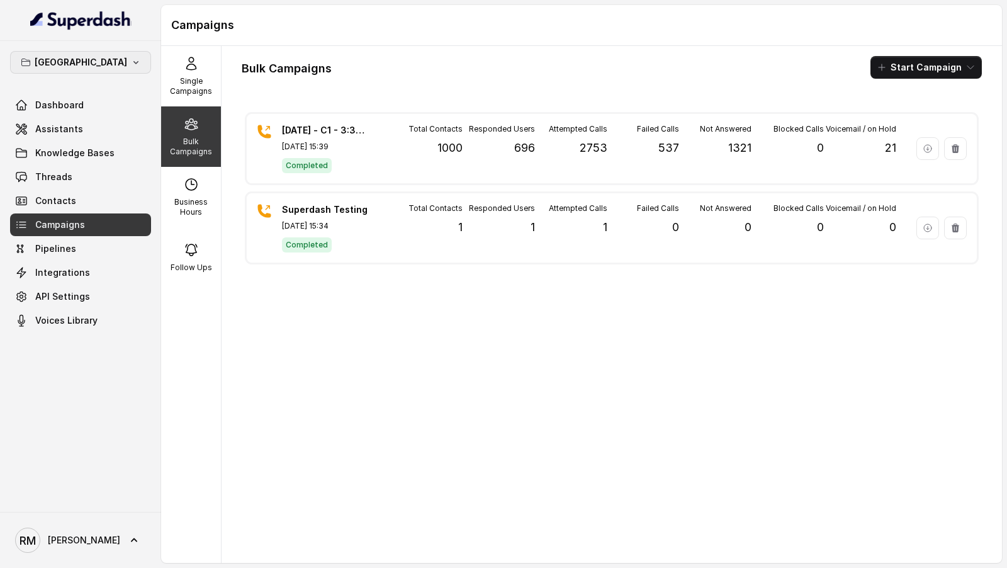
click at [117, 58] on button "[GEOGRAPHIC_DATA]" at bounding box center [80, 62] width 141 height 23
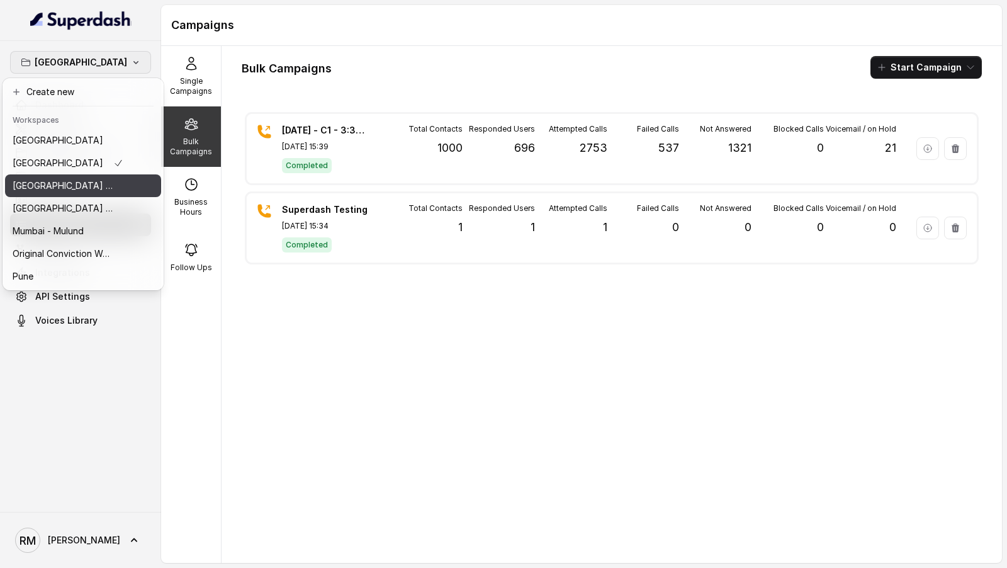
click at [68, 190] on p "⁠⁠[GEOGRAPHIC_DATA] - Ijmima - [GEOGRAPHIC_DATA]" at bounding box center [63, 185] width 101 height 15
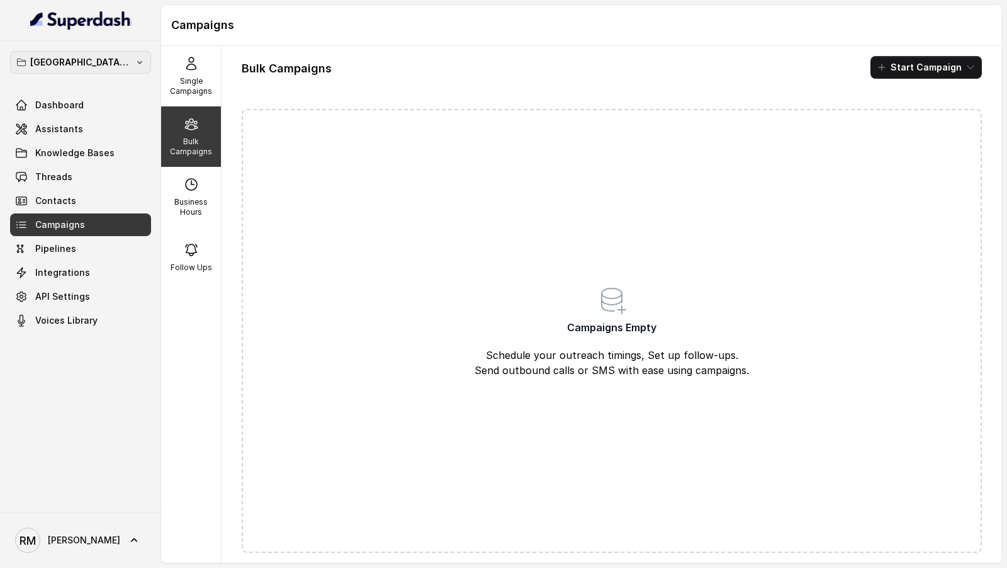
click at [89, 52] on button "⁠⁠[GEOGRAPHIC_DATA] - Ijmima - [GEOGRAPHIC_DATA]" at bounding box center [80, 62] width 141 height 23
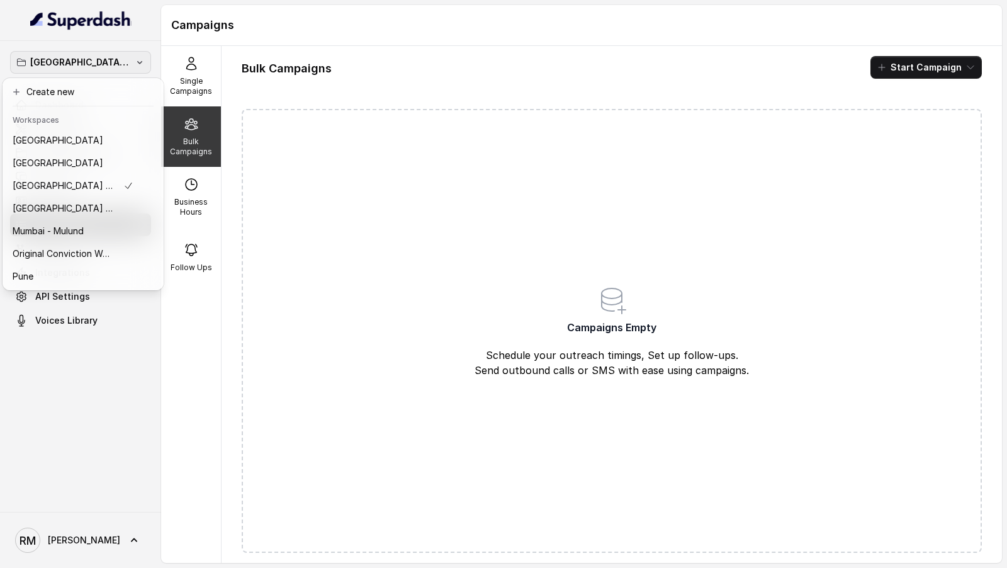
click at [377, 256] on div "⁠⁠[GEOGRAPHIC_DATA] - Ijmima - Malad Dashboard Assistants Knowledge Bases Threa…" at bounding box center [503, 284] width 1007 height 568
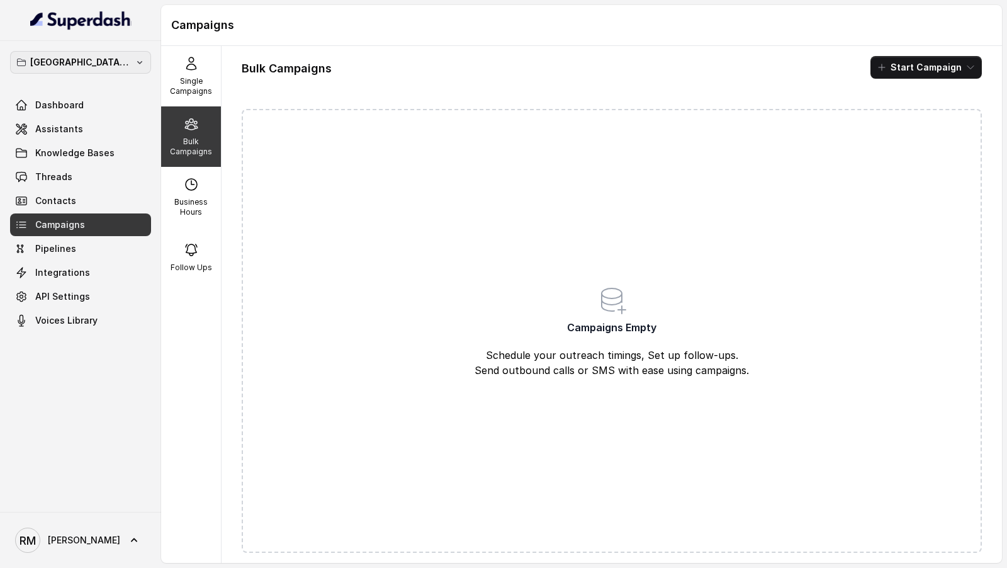
click at [65, 61] on p "⁠⁠[GEOGRAPHIC_DATA] - Ijmima - [GEOGRAPHIC_DATA]" at bounding box center [80, 62] width 101 height 15
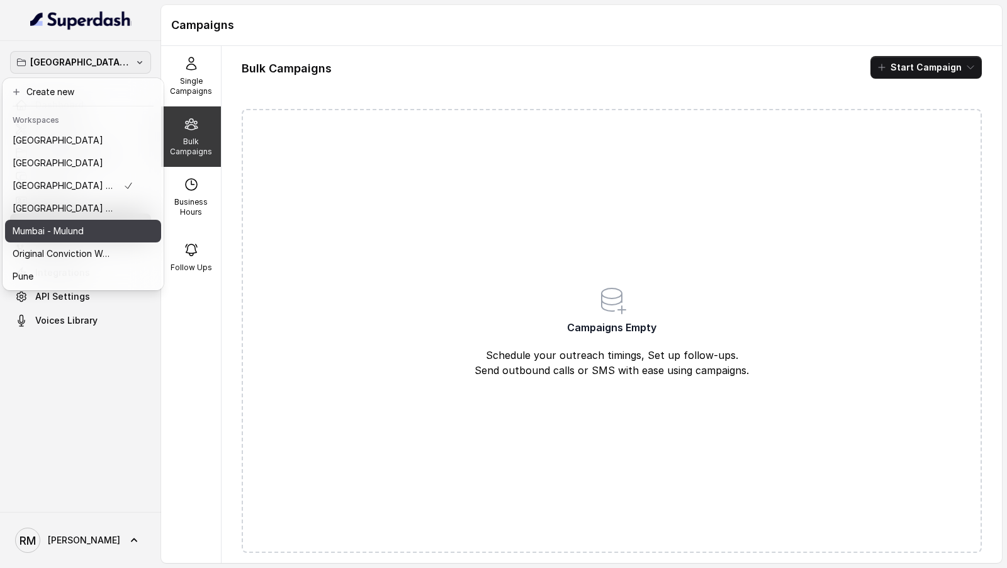
click at [91, 232] on div "Mumbai - Mulund" at bounding box center [73, 231] width 121 height 15
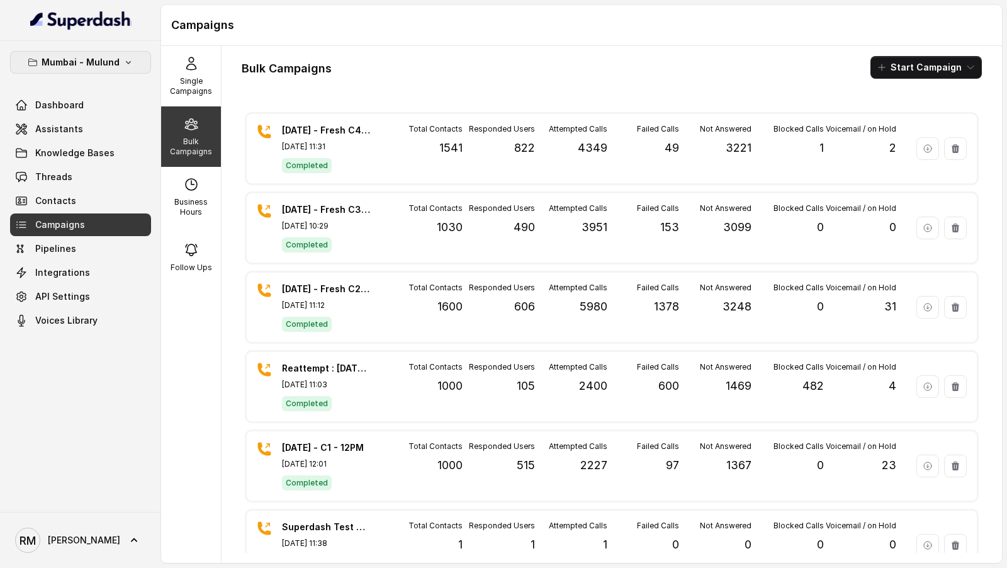
click at [110, 57] on p "Mumbai - Mulund" at bounding box center [81, 62] width 78 height 15
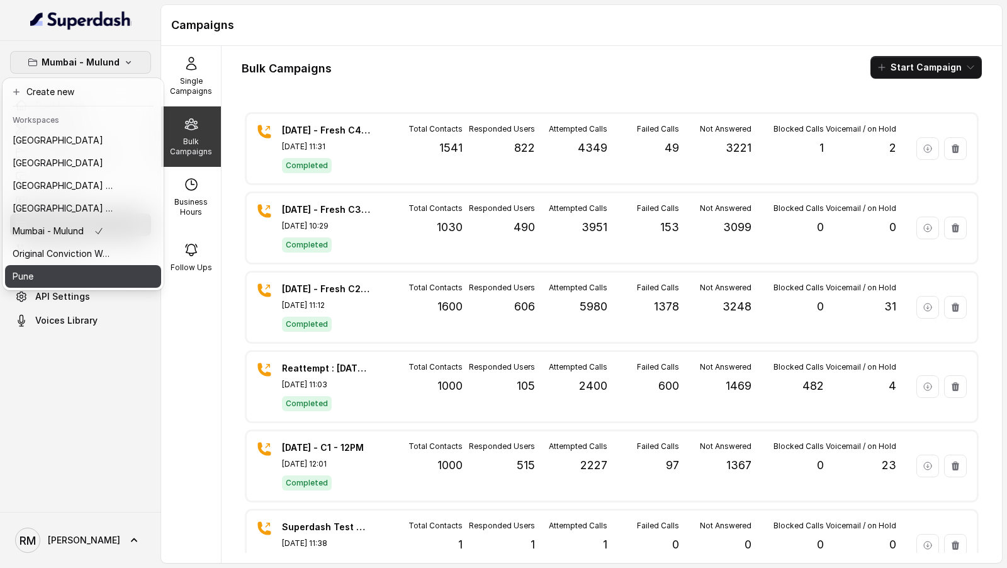
click at [83, 278] on div "Pune" at bounding box center [63, 276] width 101 height 15
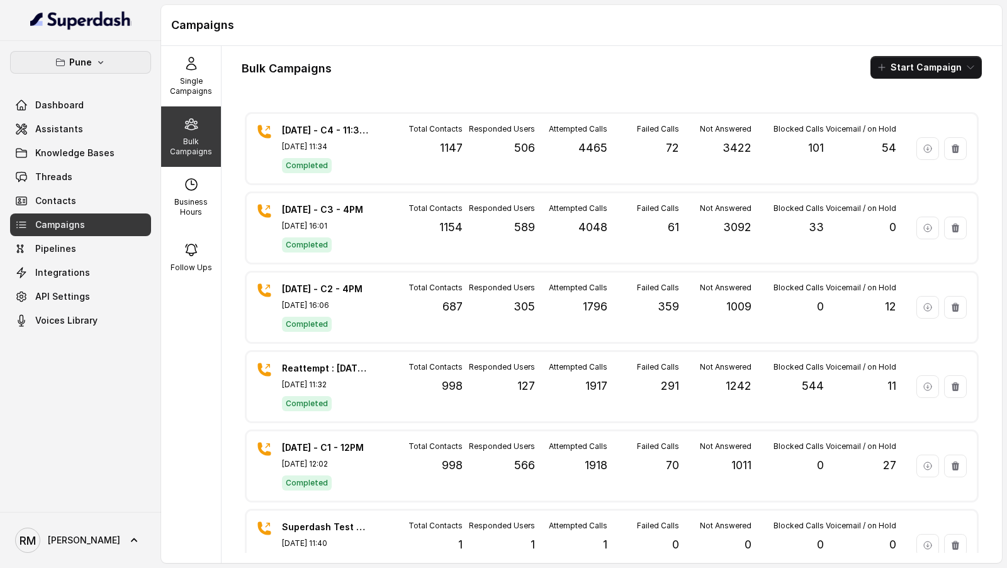
click at [101, 54] on button "Pune" at bounding box center [80, 62] width 141 height 23
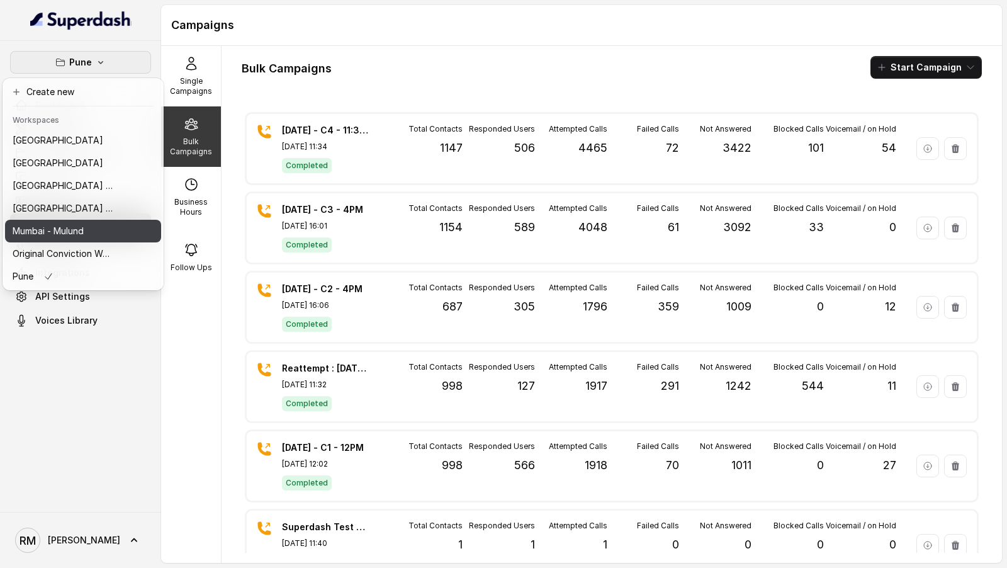
click at [74, 234] on p "Mumbai - Mulund" at bounding box center [48, 231] width 71 height 15
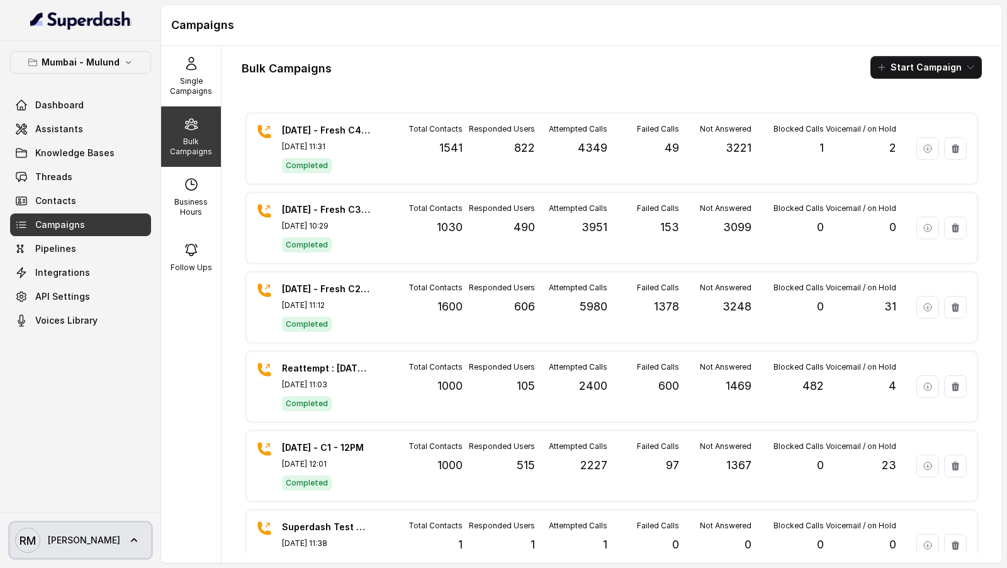
click at [75, 530] on span "[PERSON_NAME] [PERSON_NAME]" at bounding box center [67, 540] width 105 height 25
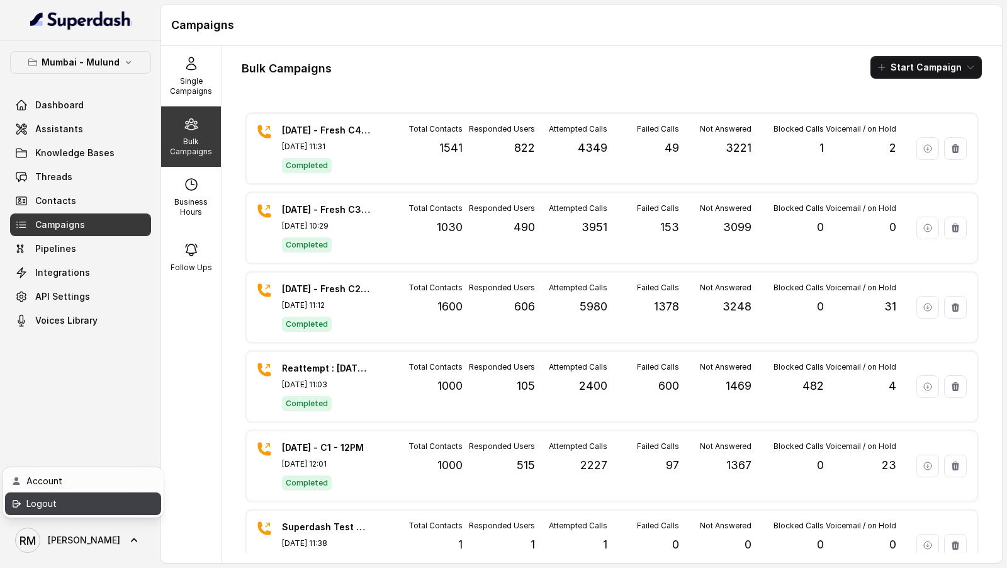
click at [102, 501] on div "Logout" at bounding box center [79, 503] width 107 height 15
